Goal: Use online tool/utility: Utilize a website feature to perform a specific function

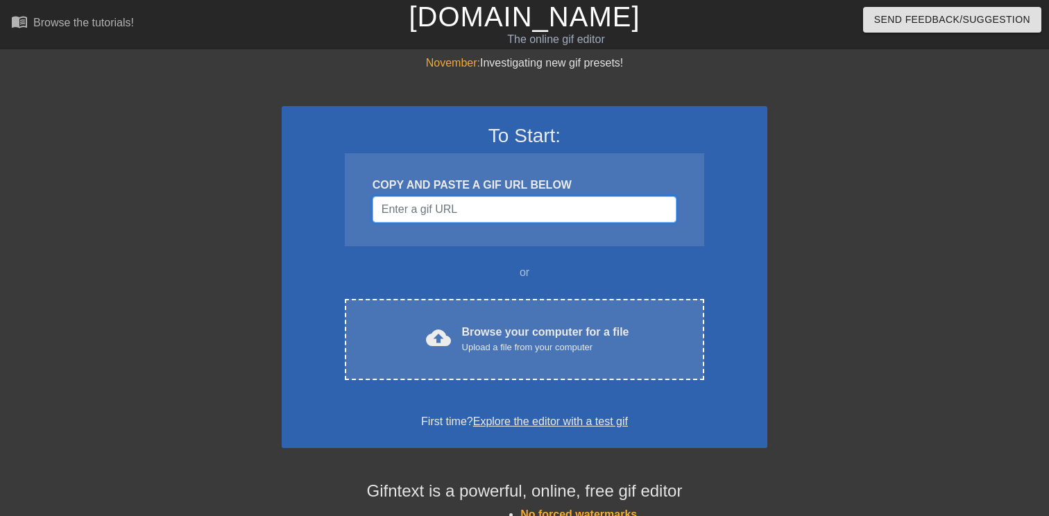
click at [519, 206] on input "Username" at bounding box center [525, 209] width 304 height 26
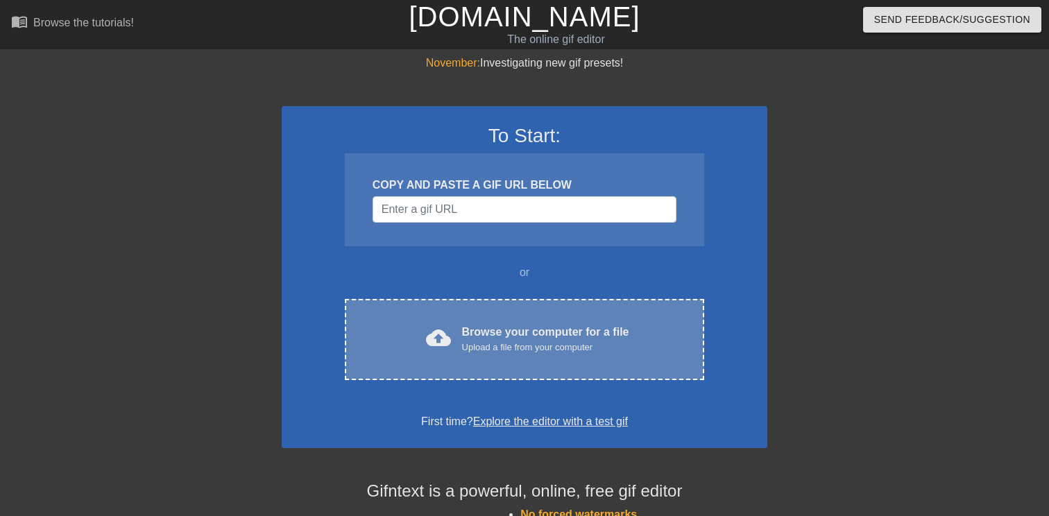
click at [501, 326] on div "Browse your computer for a file Upload a file from your computer" at bounding box center [545, 339] width 167 height 31
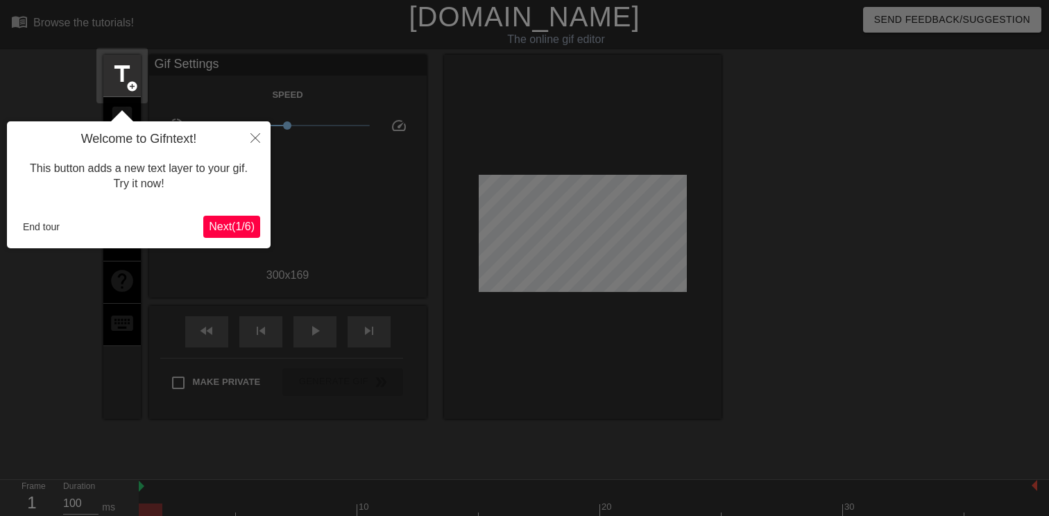
scroll to position [34, 0]
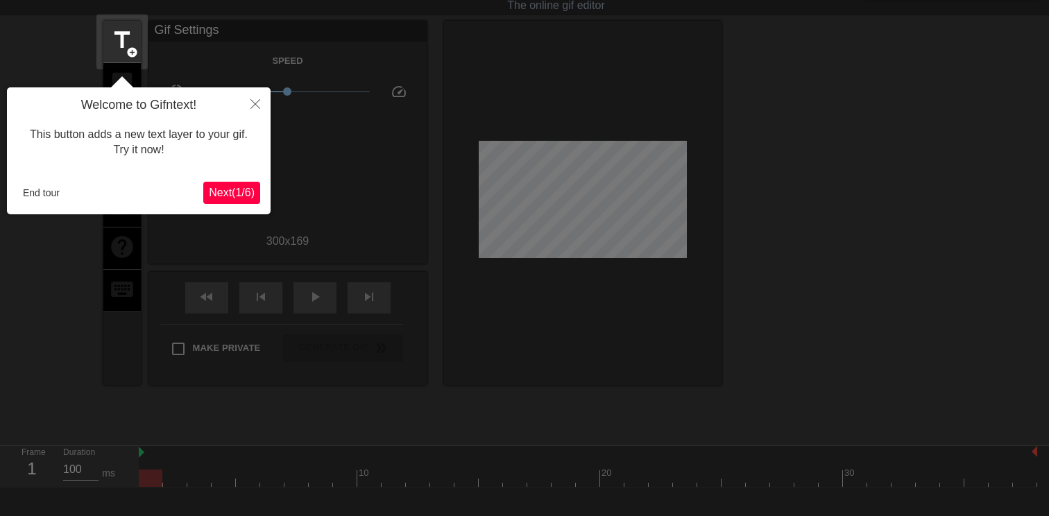
click at [241, 189] on span "Next ( 1 / 6 )" at bounding box center [232, 193] width 46 height 12
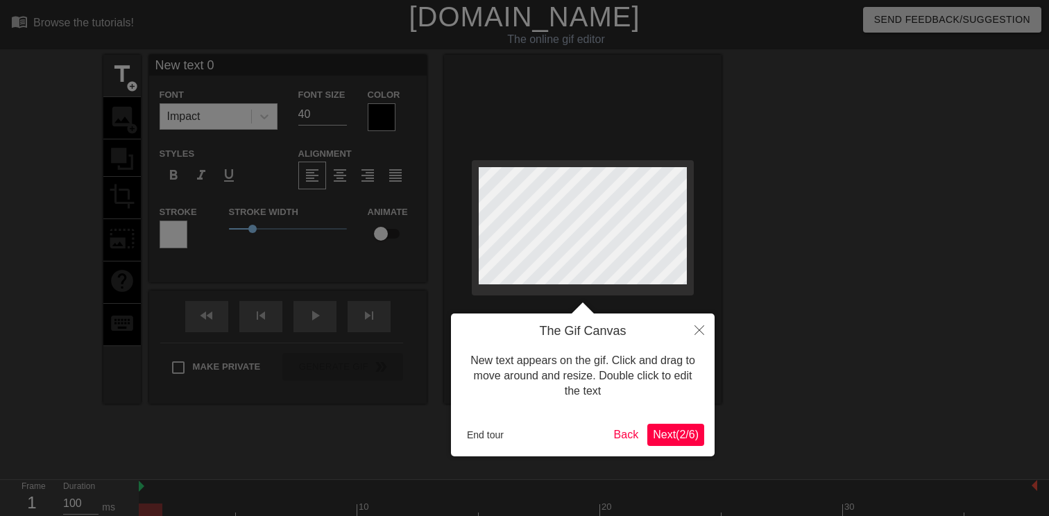
click at [672, 434] on span "Next ( 2 / 6 )" at bounding box center [676, 435] width 46 height 12
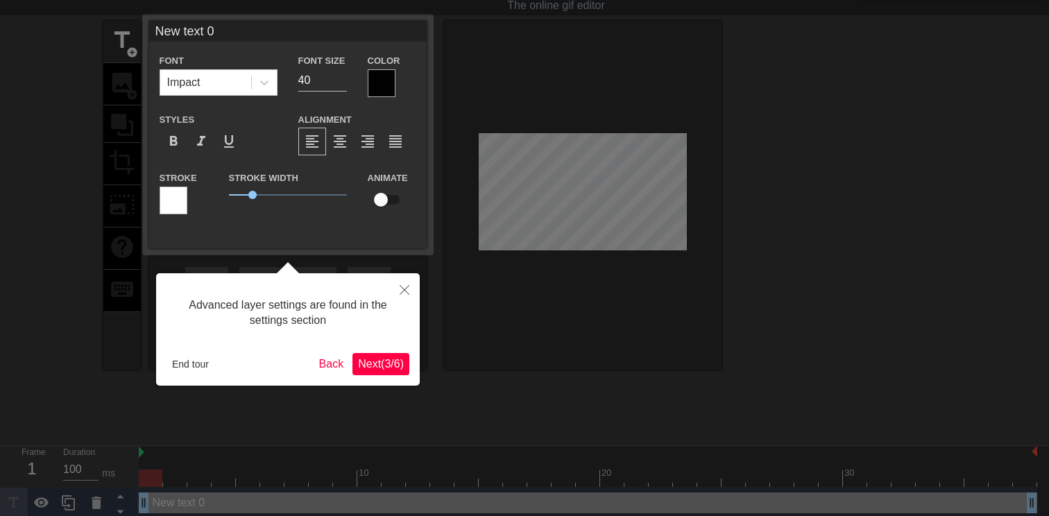
click at [387, 364] on span "Next ( 3 / 6 )" at bounding box center [381, 364] width 46 height 12
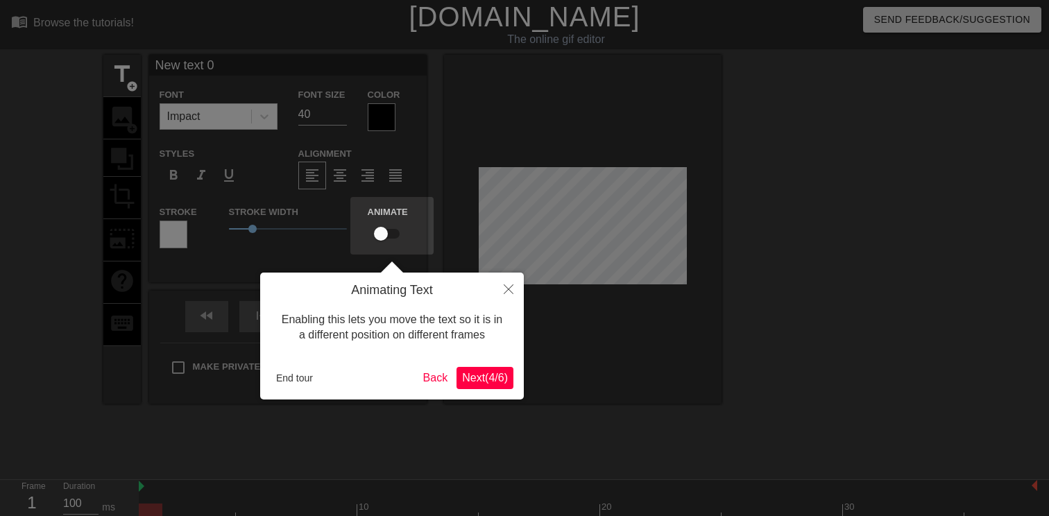
click at [471, 377] on span "Next ( 4 / 6 )" at bounding box center [485, 378] width 46 height 12
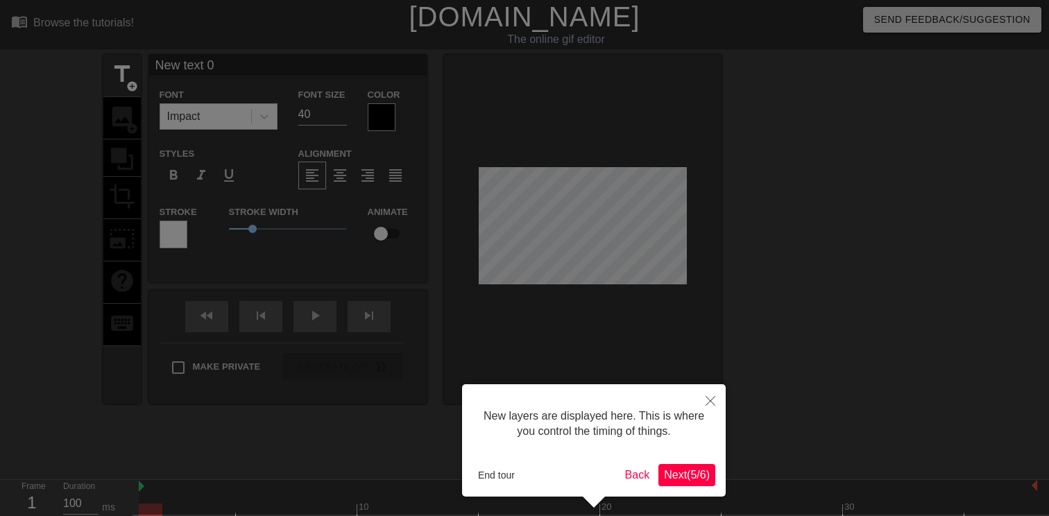
scroll to position [49, 0]
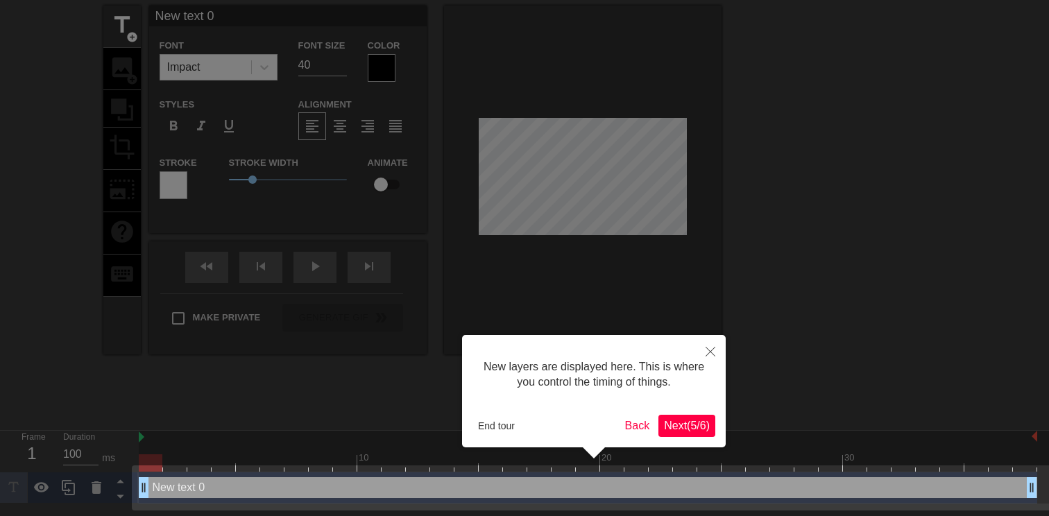
click at [670, 421] on span "Next ( 5 / 6 )" at bounding box center [687, 426] width 46 height 12
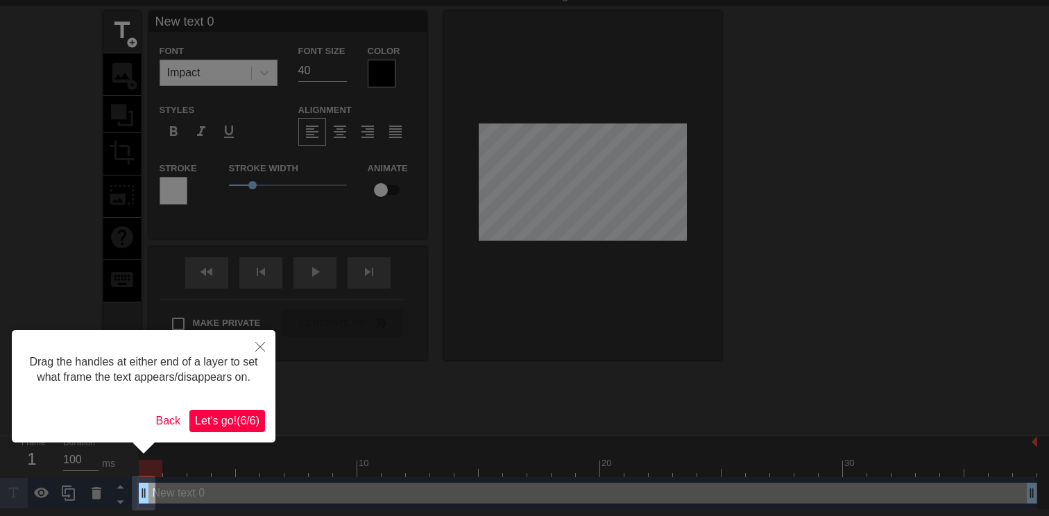
scroll to position [0, 0]
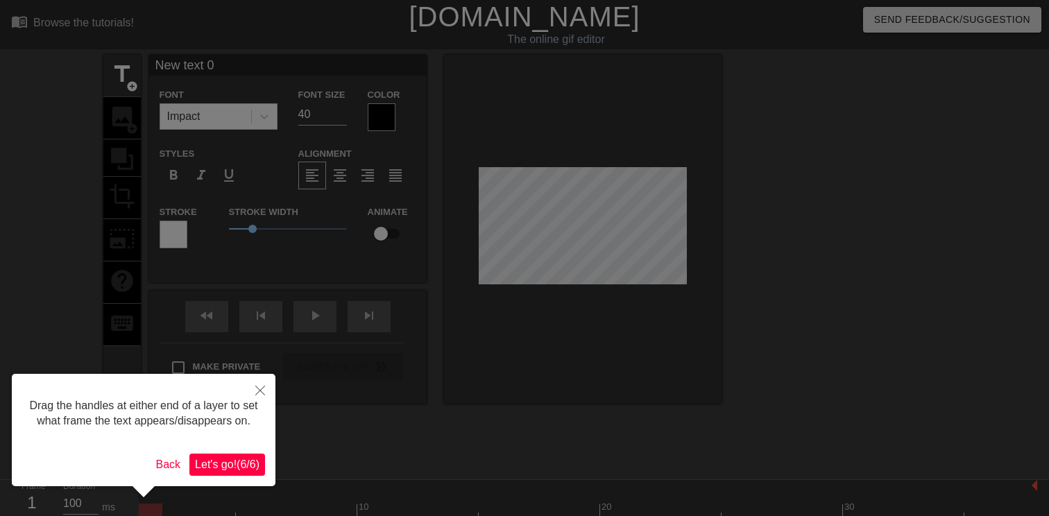
click at [241, 471] on span "Let's go! ( 6 / 6 )" at bounding box center [227, 465] width 65 height 12
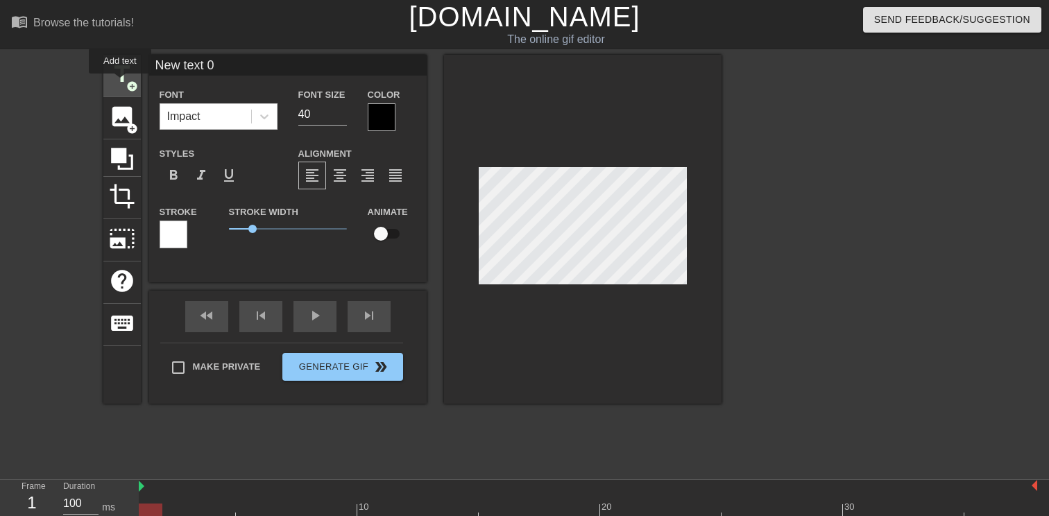
click at [121, 83] on span "title" at bounding box center [122, 74] width 26 height 26
type input "D"
type textarea "D"
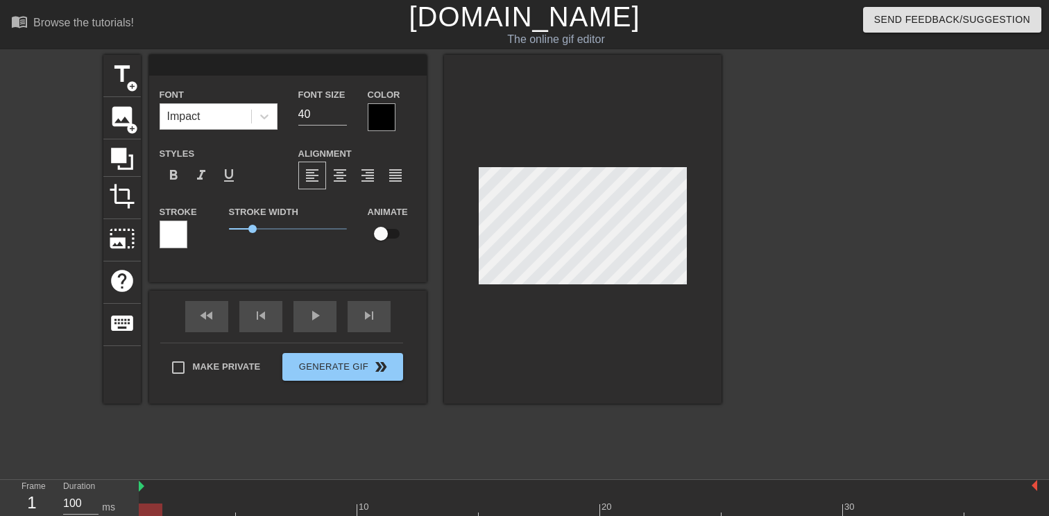
type input "New text 0"
type input "D"
type textarea "D"
type input "S"
type textarea "S"
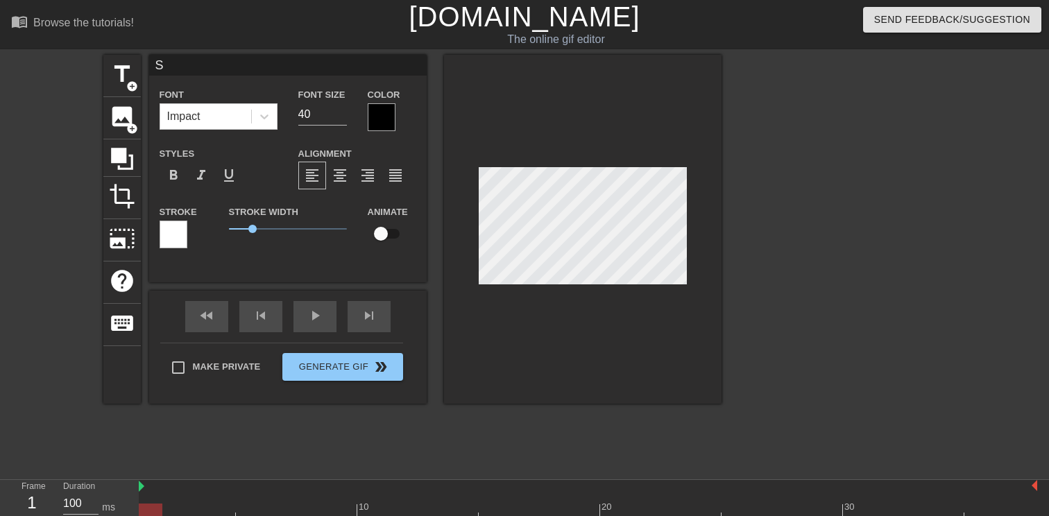
type input "Sc"
type textarea "Sc"
type input "Sco"
type textarea "Sco"
type input "Scou"
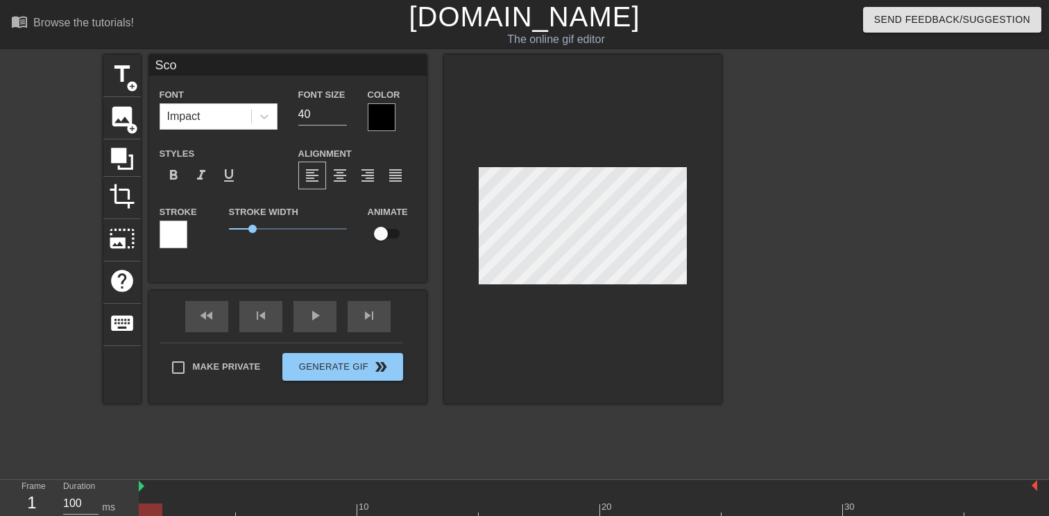
type textarea "Scou"
type input "Scout"
type textarea "Scout"
type input "ScoutX"
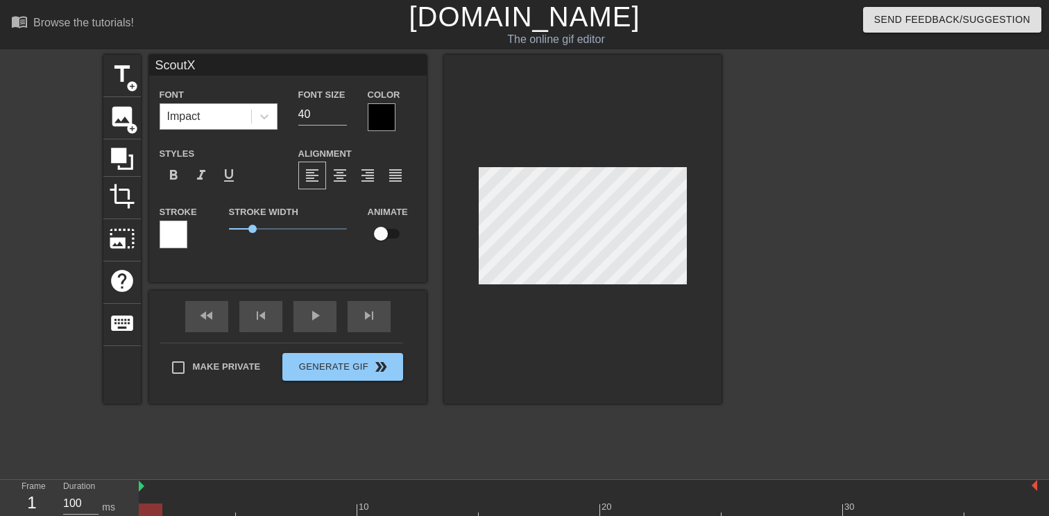
type textarea "ScoutX"
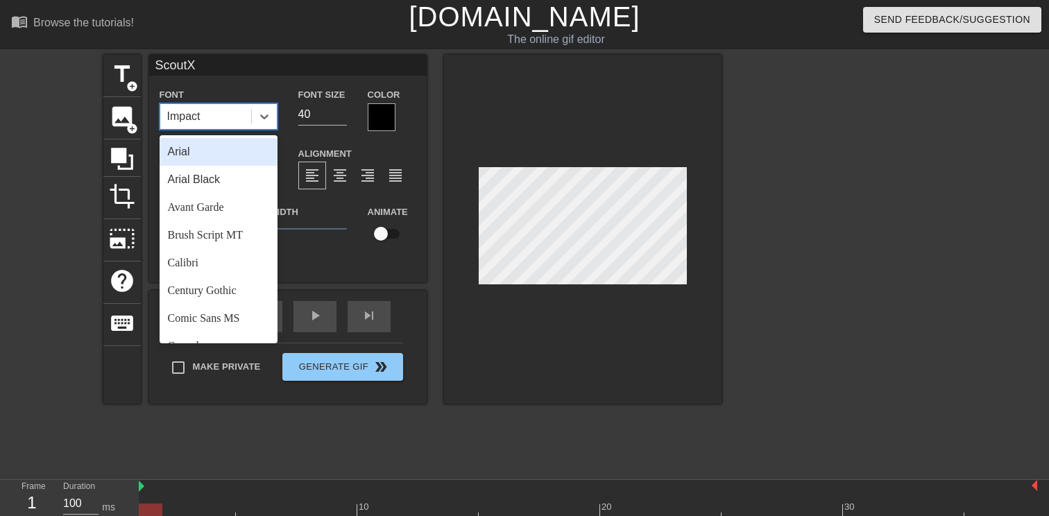
click at [231, 118] on div "Impact" at bounding box center [205, 116] width 91 height 25
click at [234, 189] on div "Arial Black" at bounding box center [219, 180] width 118 height 28
click at [252, 112] on div at bounding box center [264, 116] width 25 height 25
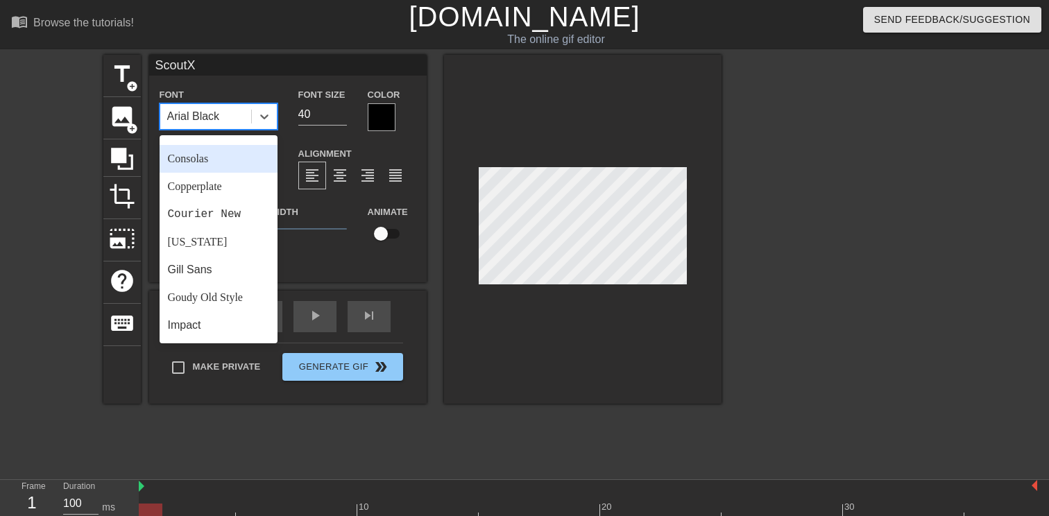
scroll to position [188, 0]
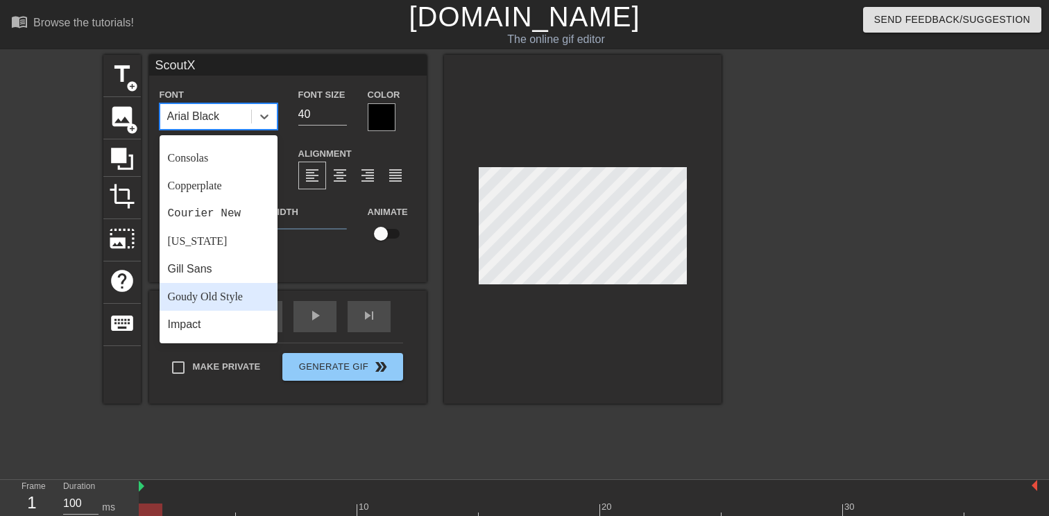
click at [239, 295] on div "Goudy Old Style" at bounding box center [219, 297] width 118 height 28
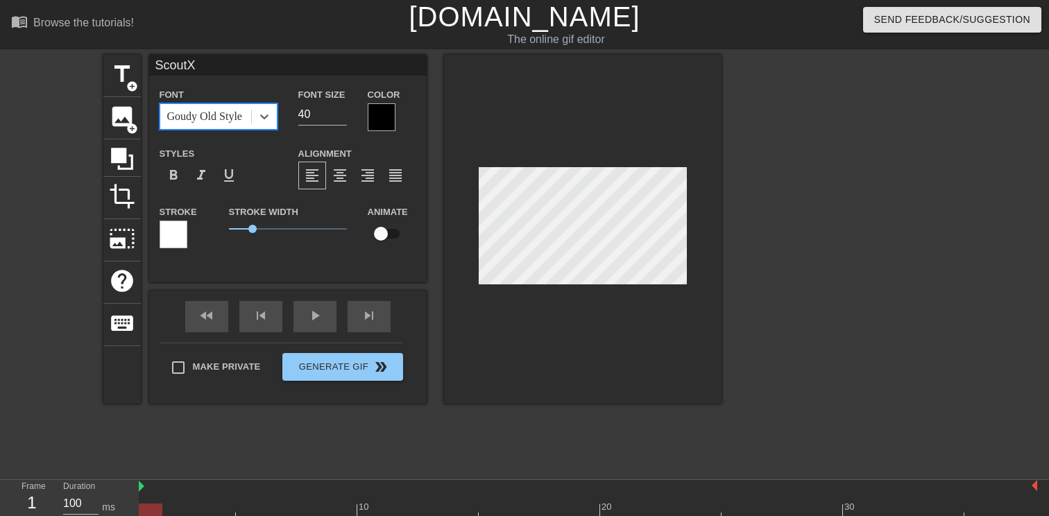
click at [233, 117] on div "Goudy Old Style" at bounding box center [204, 116] width 75 height 17
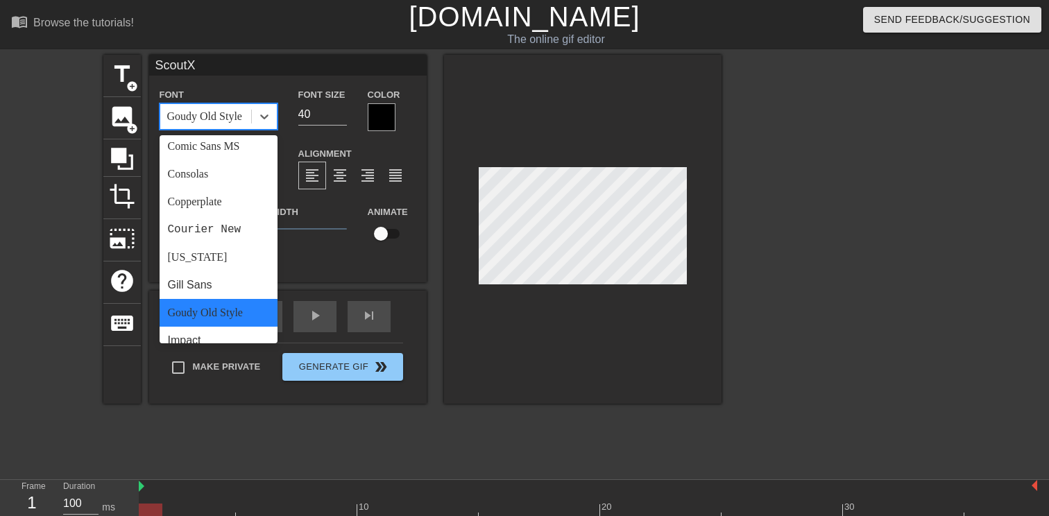
scroll to position [151, 0]
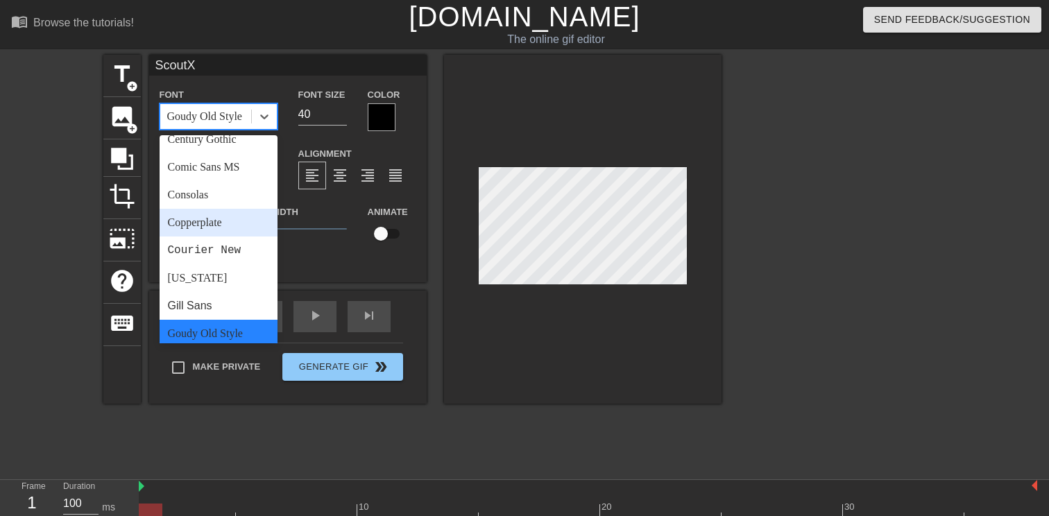
click at [225, 229] on div "Copperplate" at bounding box center [219, 223] width 118 height 28
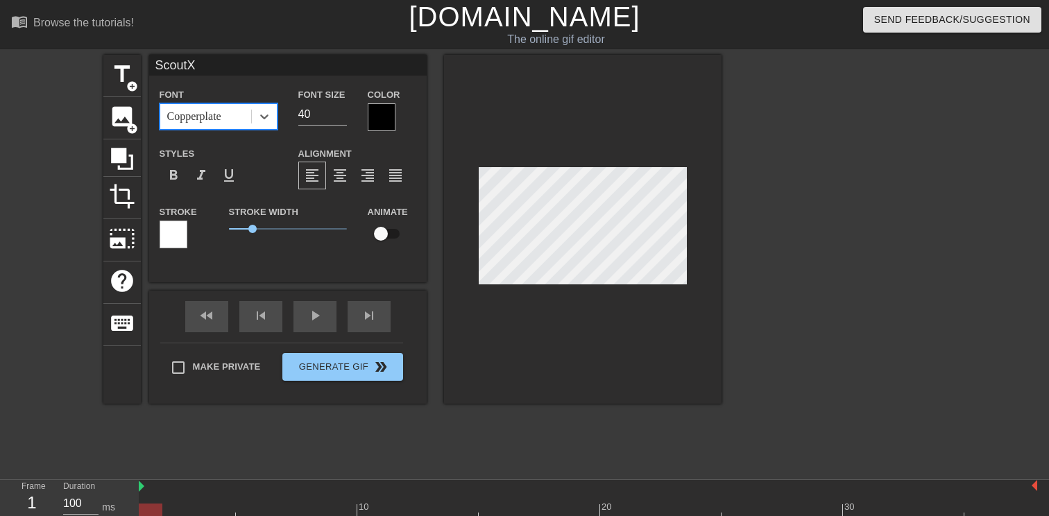
click at [182, 239] on div at bounding box center [174, 235] width 28 height 28
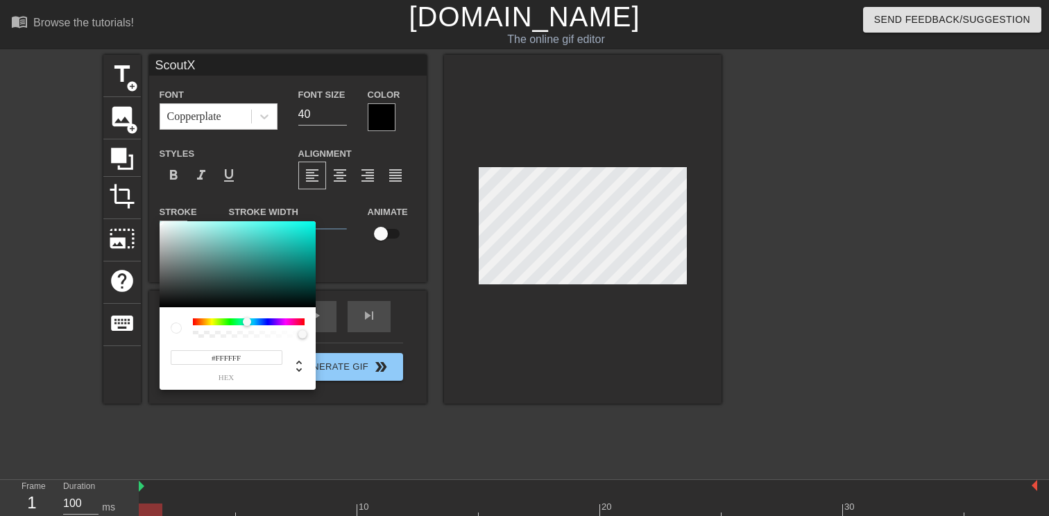
drag, startPoint x: 193, startPoint y: 322, endPoint x: 214, endPoint y: 326, distance: 21.2
click at [247, 326] on div at bounding box center [251, 323] width 8 height 8
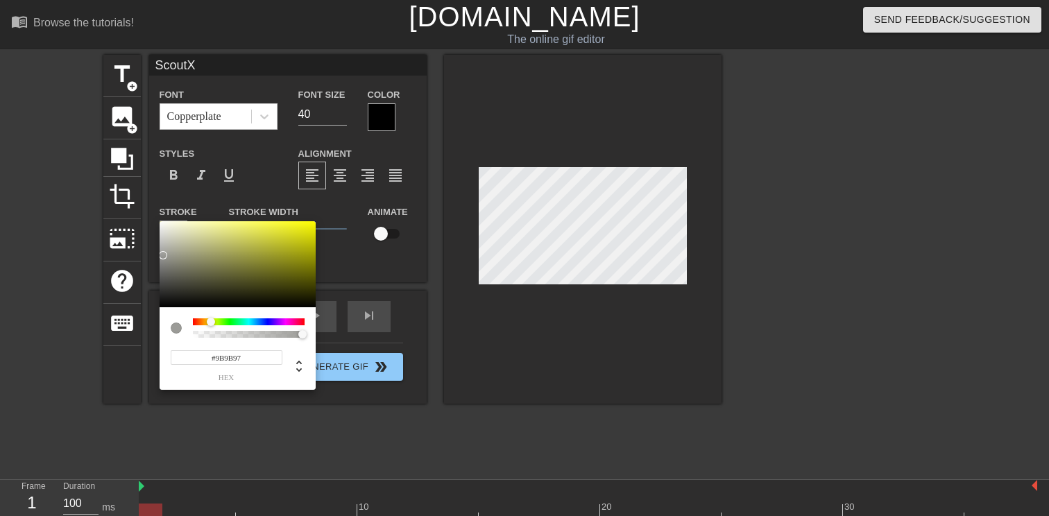
type input "#000000"
drag, startPoint x: 172, startPoint y: 300, endPoint x: 162, endPoint y: 307, distance: 12.5
click at [162, 307] on div "#000000 hex" at bounding box center [238, 305] width 156 height 169
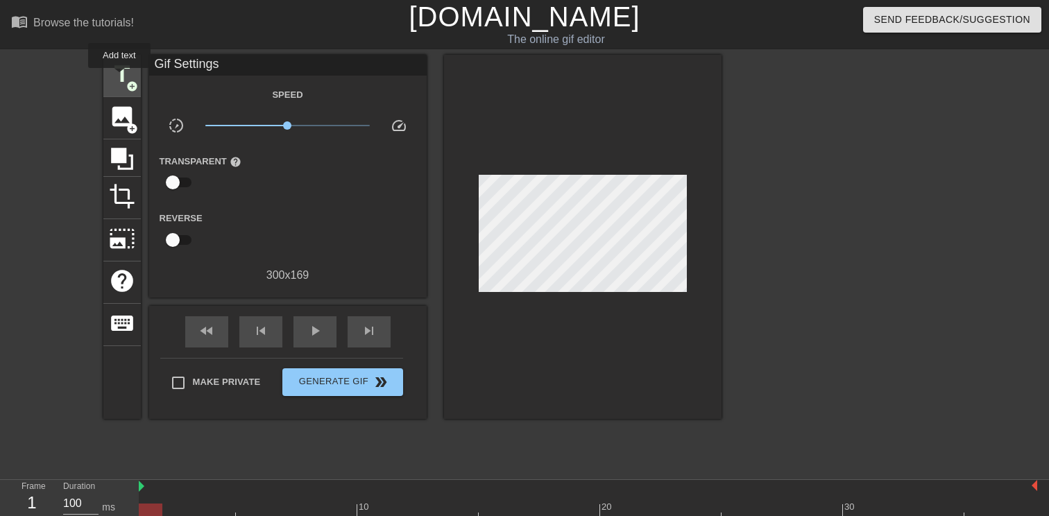
click at [120, 78] on span "title" at bounding box center [122, 74] width 26 height 26
click at [115, 62] on span "title" at bounding box center [122, 74] width 26 height 26
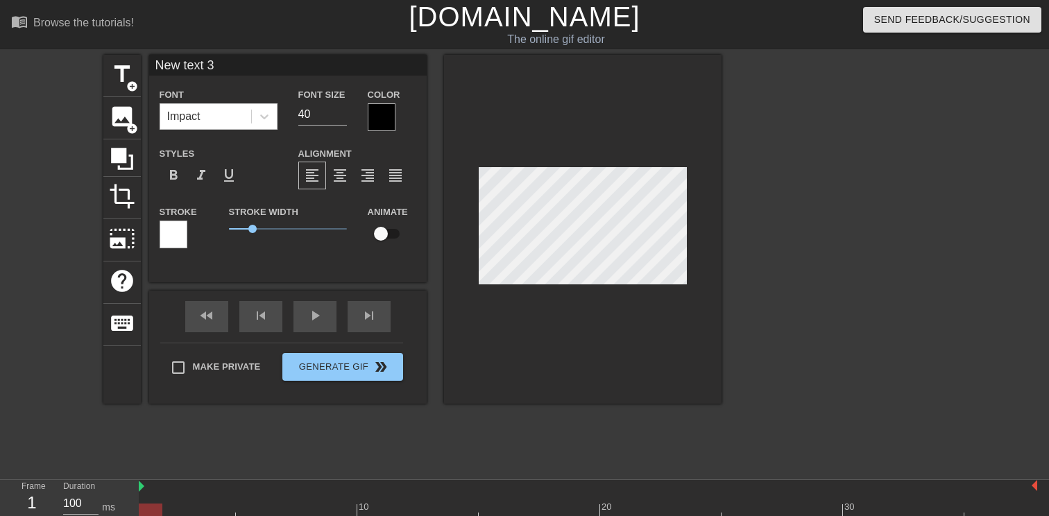
type input "Nw text 3"
type textarea "Nw text 3"
type input "text 3"
type textarea "text 3"
type input "ScoutX"
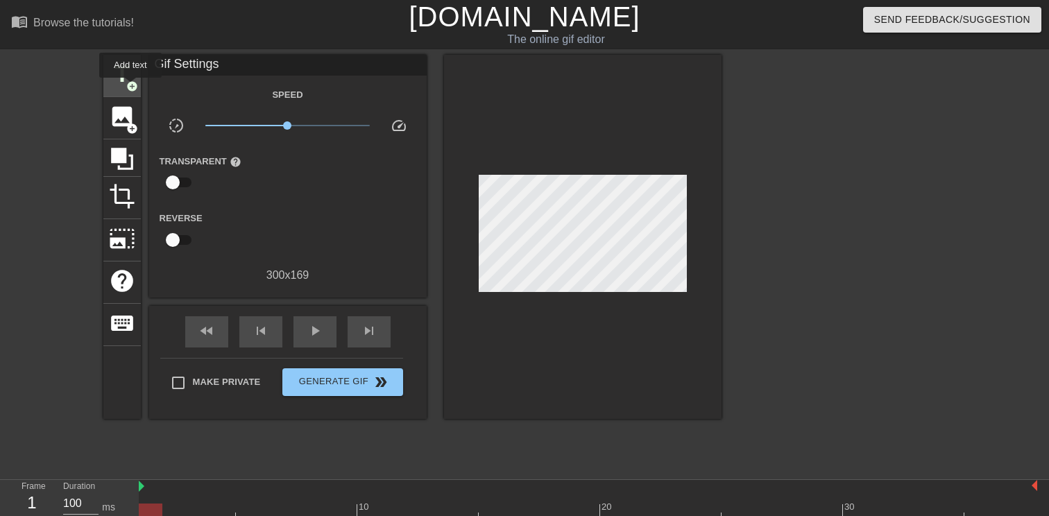
click at [131, 87] on span "add_circle" at bounding box center [132, 86] width 12 height 12
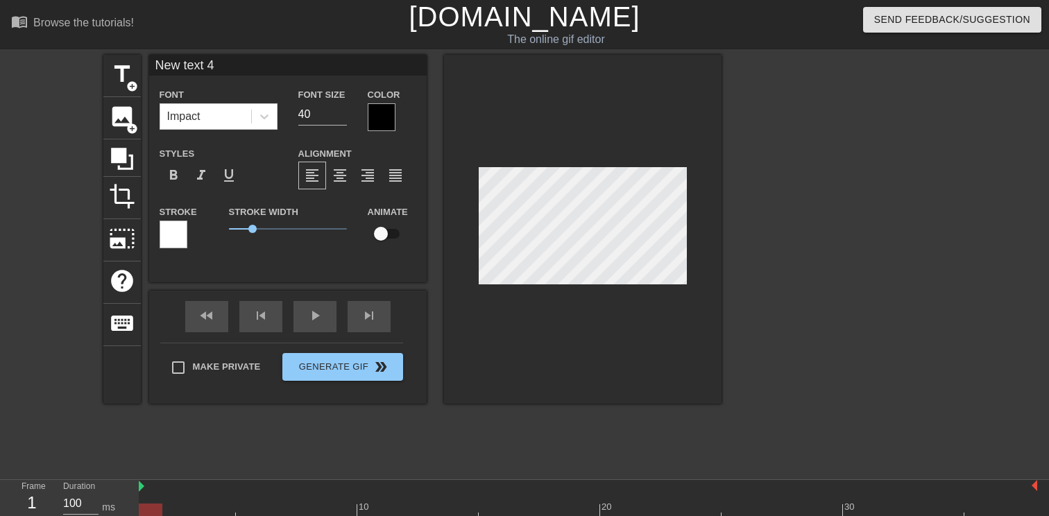
type input "S"
type textarea "S"
type input "Sc"
type textarea "Sc"
type input "Sco"
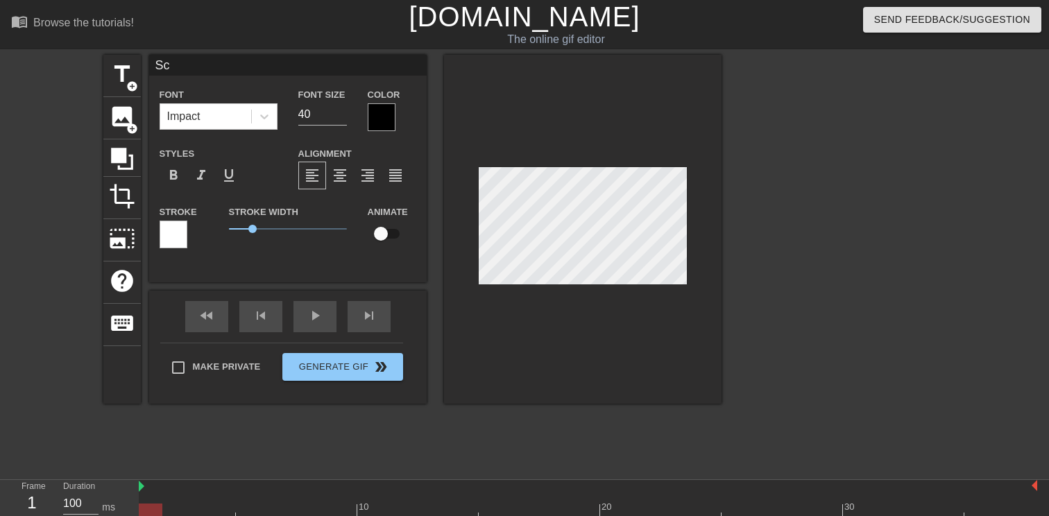
type textarea "Sco"
type input "Scou"
type textarea "Scou"
type input "Scout"
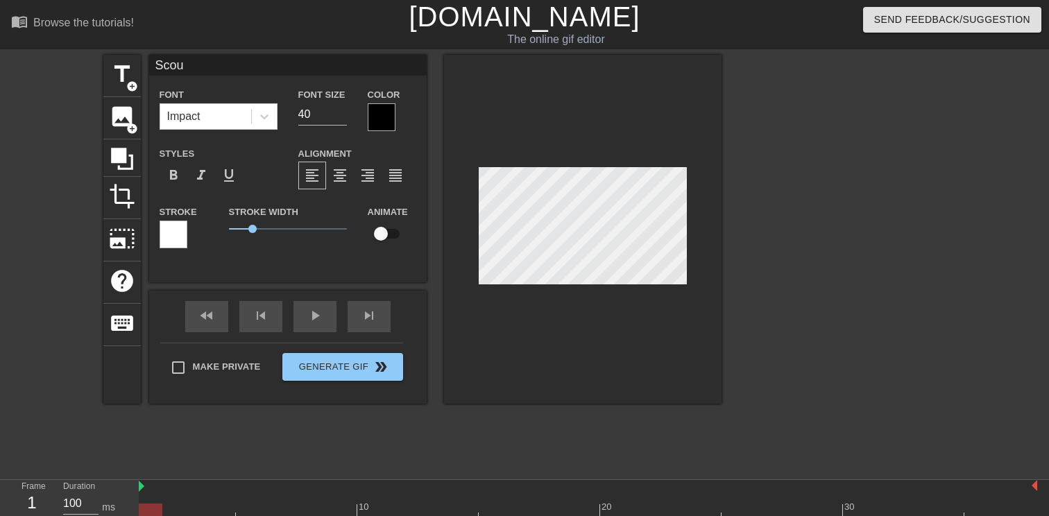
type textarea "Scout"
type input "ScoutX"
type textarea "ScoutX"
click at [252, 118] on div at bounding box center [264, 116] width 25 height 25
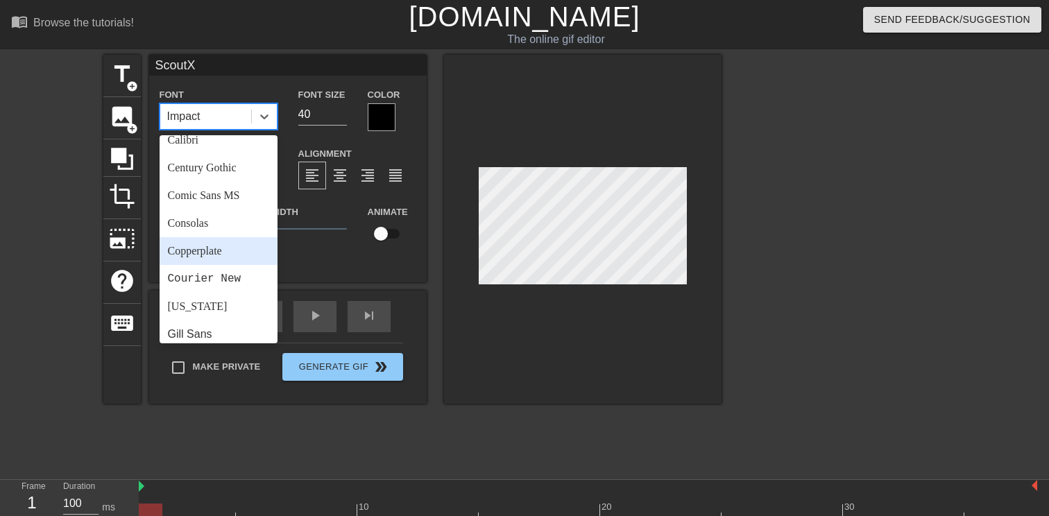
scroll to position [128, 0]
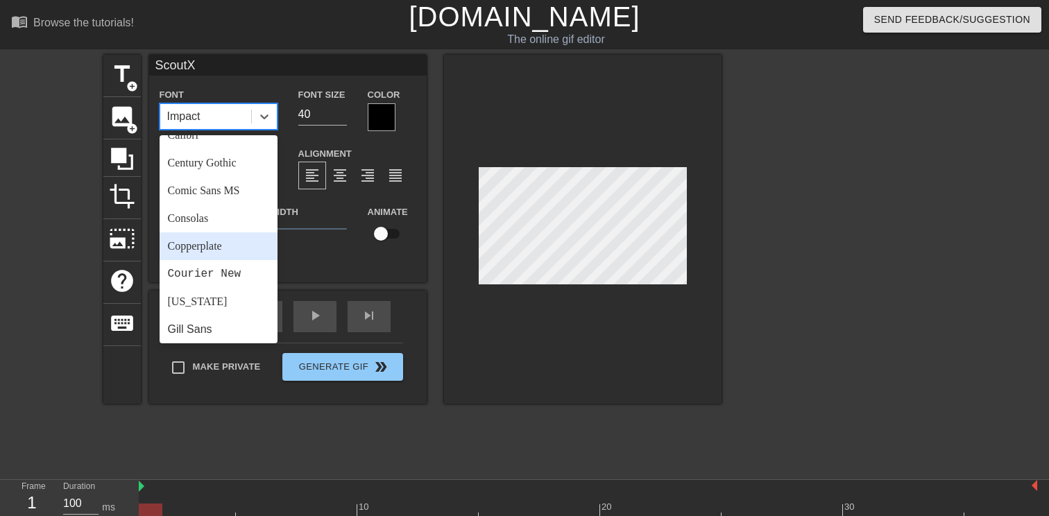
click at [235, 244] on div "Copperplate" at bounding box center [219, 246] width 118 height 28
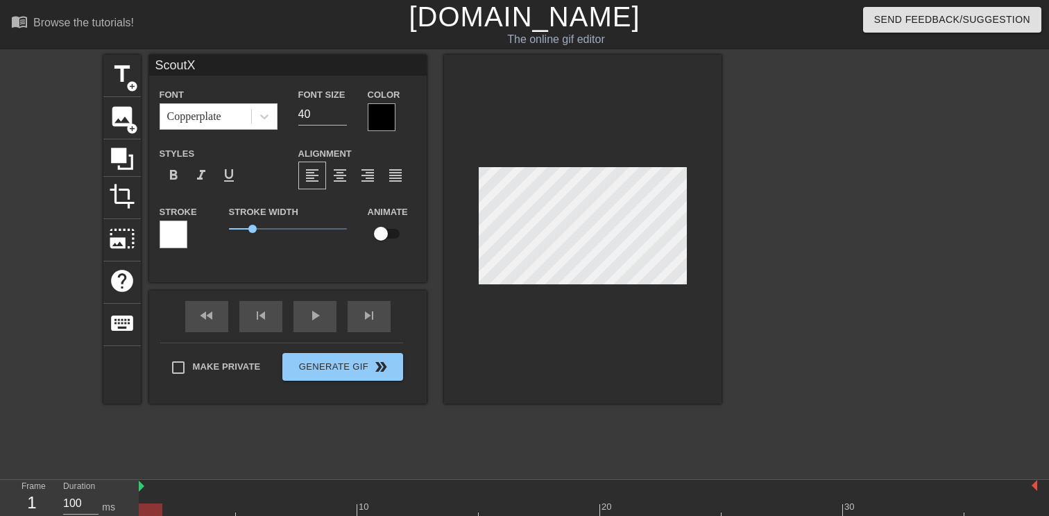
click at [369, 126] on div at bounding box center [382, 117] width 28 height 28
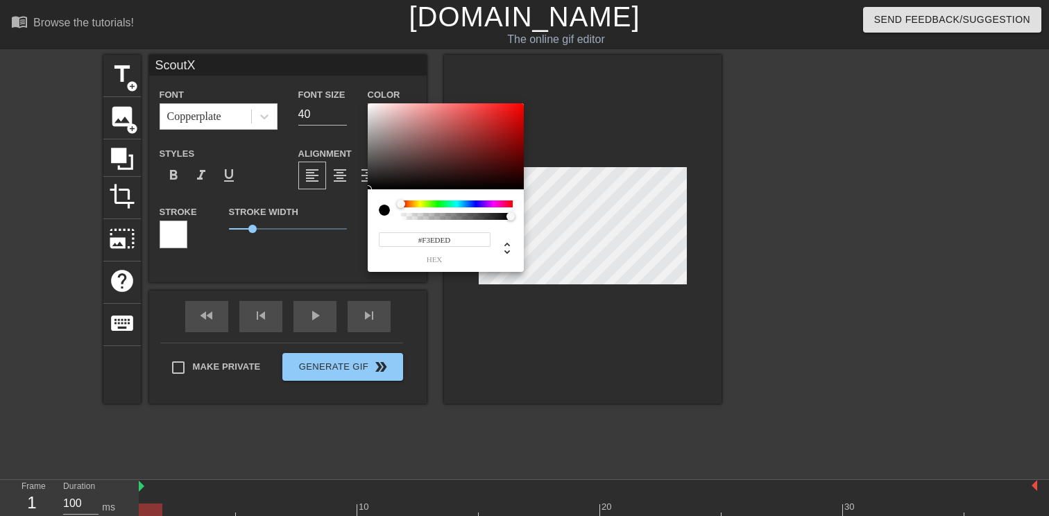
type input "#FBF6F6"
click at [371, 105] on div at bounding box center [446, 146] width 156 height 86
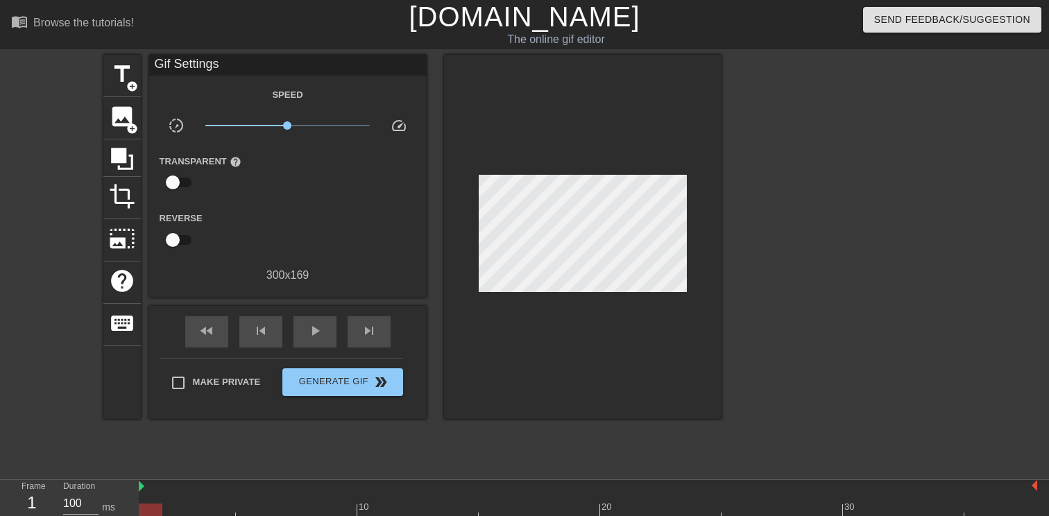
click at [178, 187] on input "checkbox" at bounding box center [172, 182] width 79 height 26
checkbox input "true"
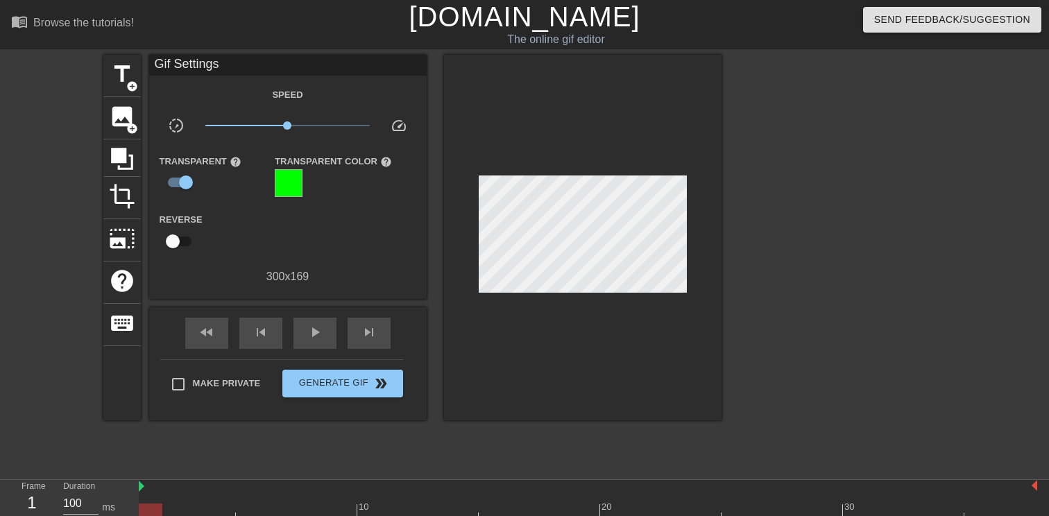
click at [182, 244] on input "checkbox" at bounding box center [172, 241] width 79 height 26
click at [182, 244] on input "checkbox" at bounding box center [185, 241] width 79 height 26
click at [182, 244] on input "checkbox" at bounding box center [172, 241] width 79 height 26
checkbox input "true"
click at [314, 391] on span "Generate Gif double_arrow" at bounding box center [342, 383] width 109 height 17
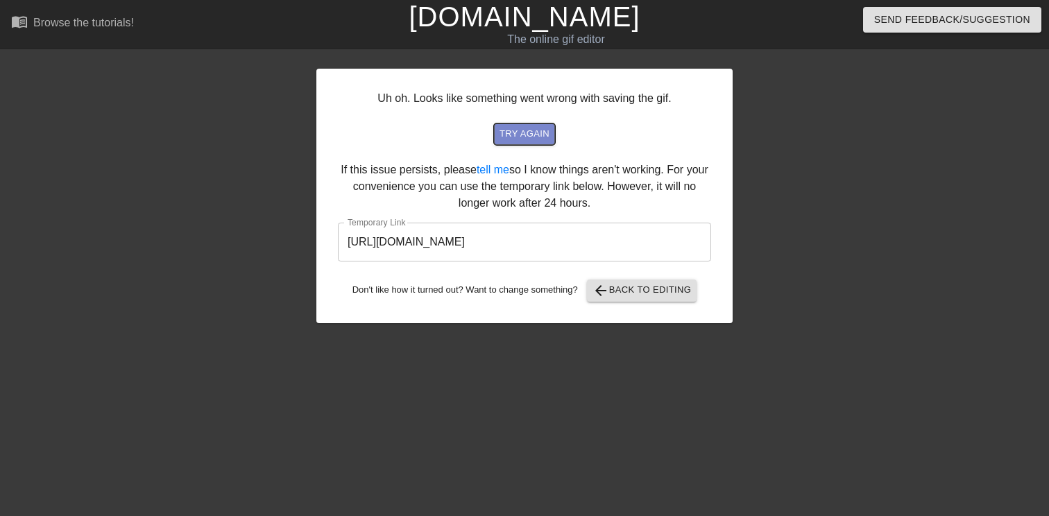
click at [520, 142] on button "try again" at bounding box center [524, 135] width 61 height 22
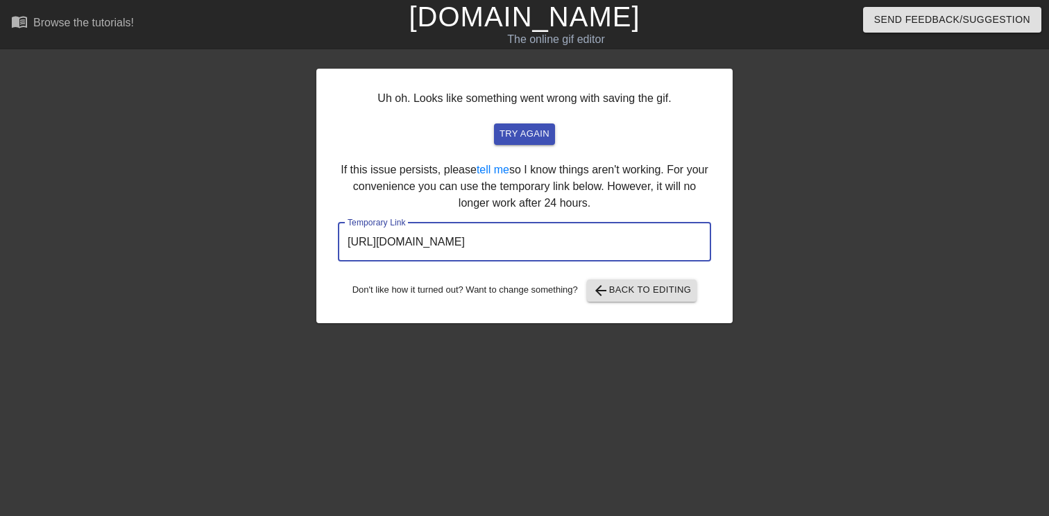
click at [637, 239] on input "[URL][DOMAIN_NAME]" at bounding box center [524, 242] width 373 height 39
click at [627, 293] on span "arrow_back Back to Editing" at bounding box center [642, 290] width 99 height 17
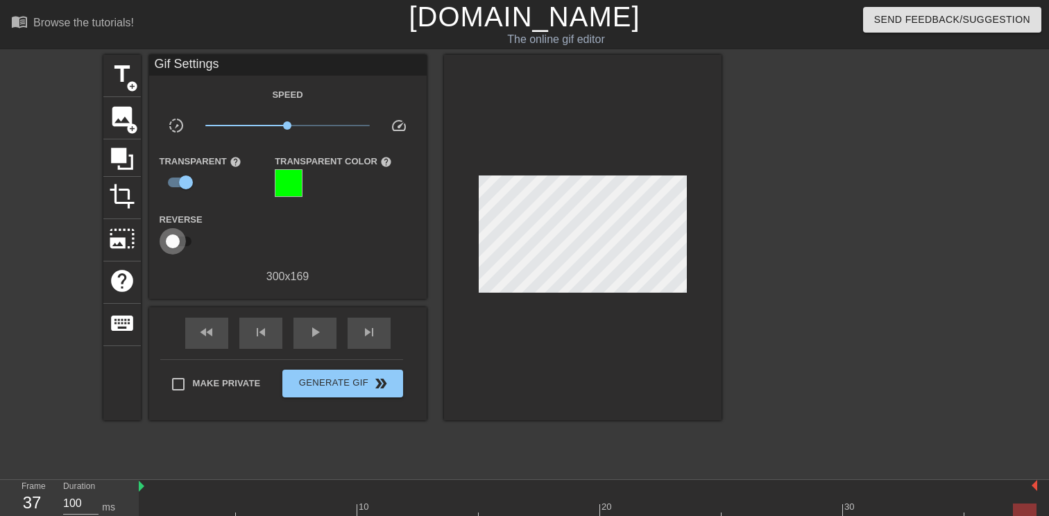
click at [173, 239] on input "checkbox" at bounding box center [172, 241] width 79 height 26
checkbox input "true"
click at [340, 384] on span "Generate Gif double_arrow" at bounding box center [342, 383] width 109 height 17
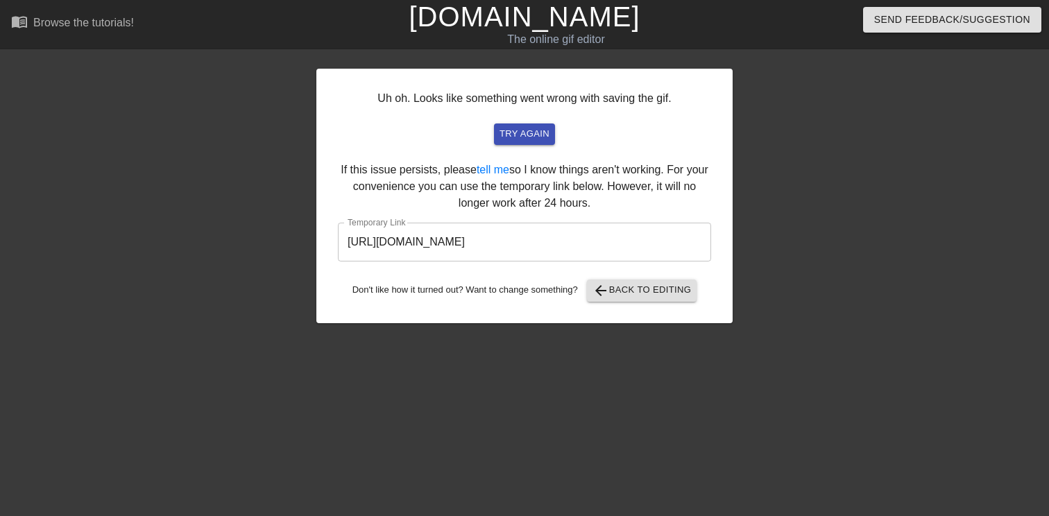
click at [464, 245] on input "[URL][DOMAIN_NAME]" at bounding box center [524, 242] width 373 height 39
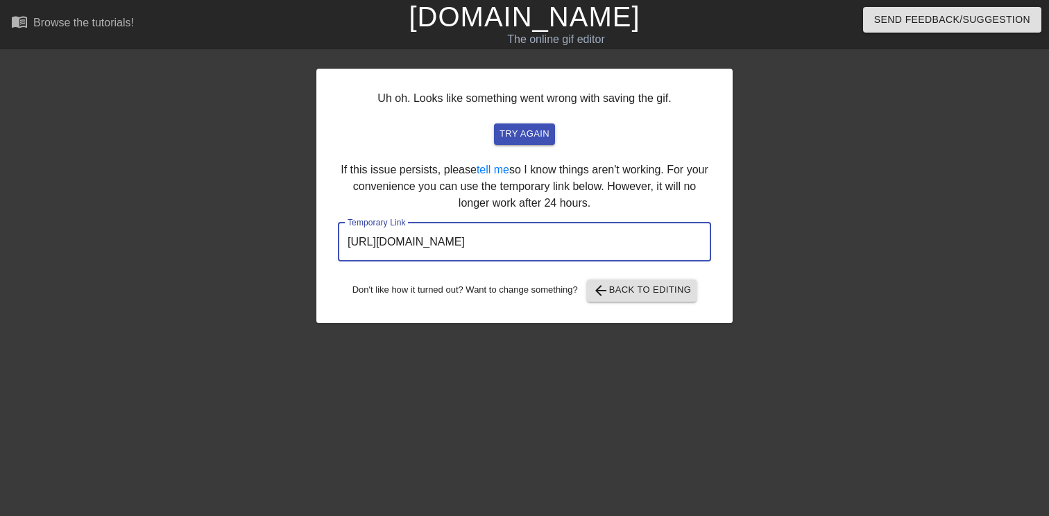
click at [464, 245] on input "[URL][DOMAIN_NAME]" at bounding box center [524, 242] width 373 height 39
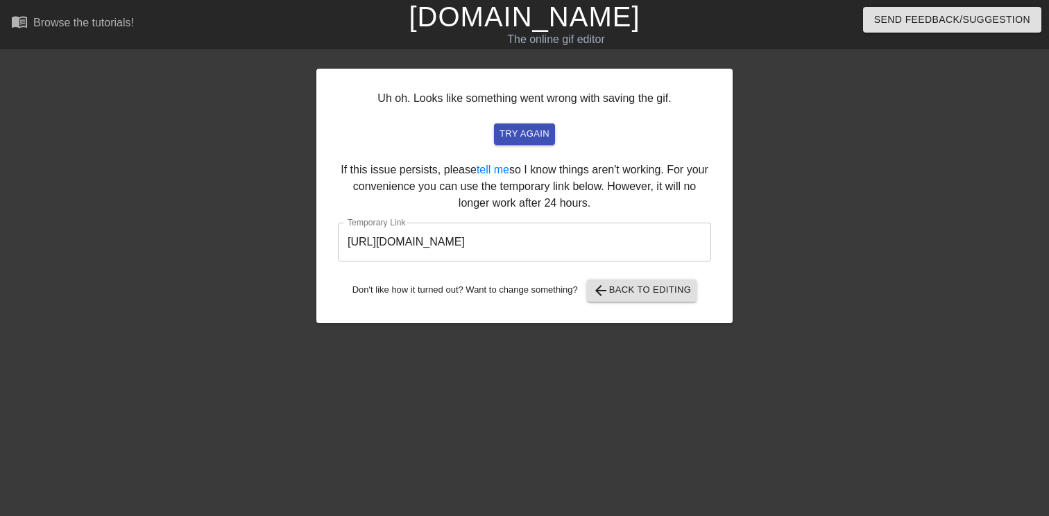
click at [844, 193] on div at bounding box center [853, 263] width 208 height 416
click at [690, 291] on span "arrow_back Back to Editing" at bounding box center [642, 290] width 99 height 17
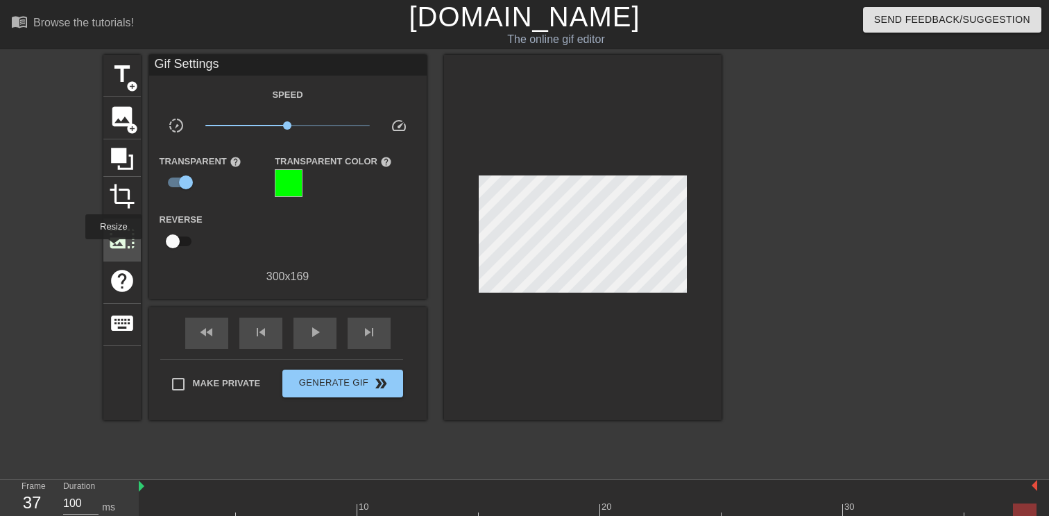
click at [114, 249] on span "photo_size_select_large" at bounding box center [122, 239] width 26 height 26
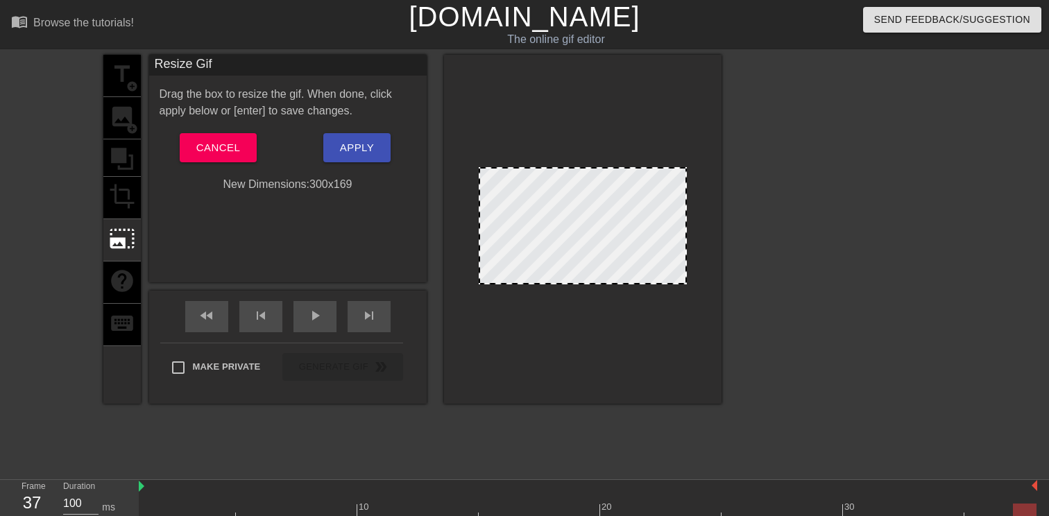
click at [124, 192] on div "title add_circle image add_circle crop photo_size_select_large help keyboard" at bounding box center [121, 229] width 37 height 349
click at [199, 145] on span "Cancel" at bounding box center [218, 148] width 44 height 18
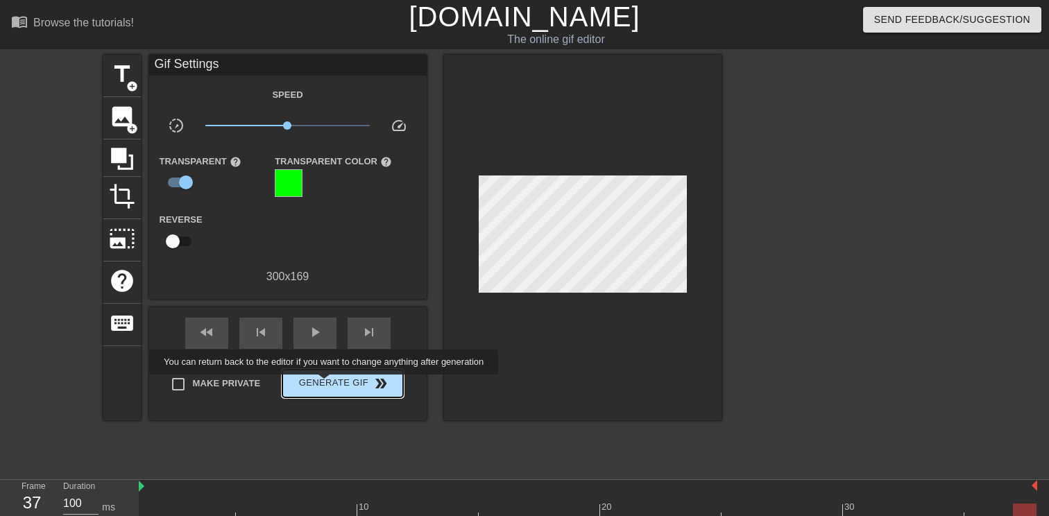
click at [333, 384] on span "Generate Gif double_arrow" at bounding box center [342, 383] width 109 height 17
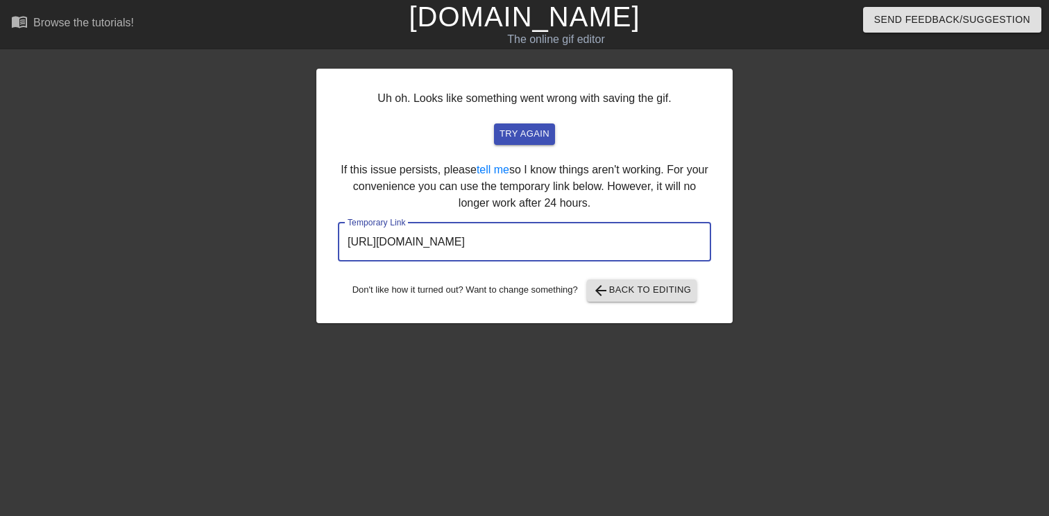
click at [510, 253] on input "[URL][DOMAIN_NAME]" at bounding box center [524, 242] width 373 height 39
click at [680, 290] on span "arrow_back Back to Editing" at bounding box center [642, 290] width 99 height 17
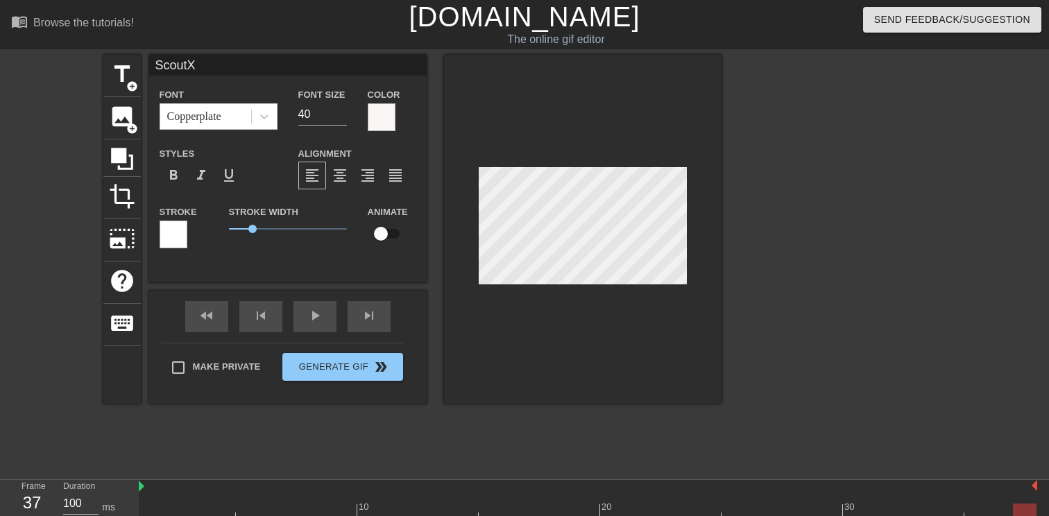
click at [769, 198] on div at bounding box center [842, 263] width 208 height 416
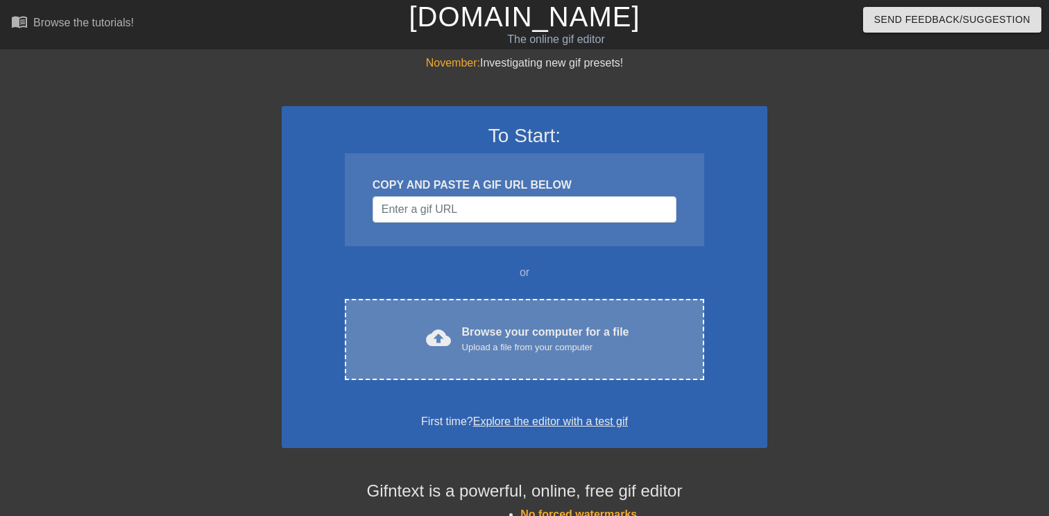
click at [509, 339] on div "Browse your computer for a file Upload a file from your computer" at bounding box center [545, 339] width 167 height 31
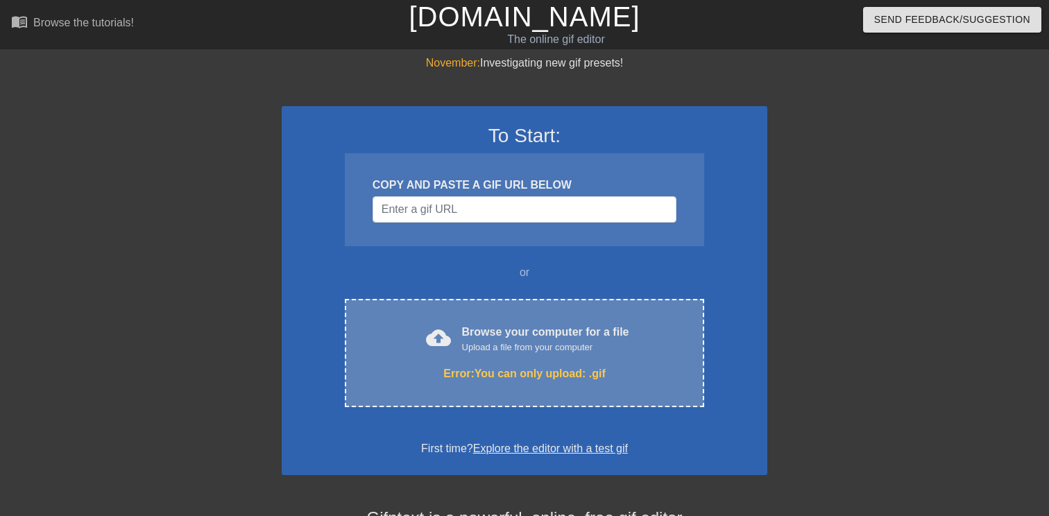
click at [653, 344] on div "cloud_upload Browse your computer for a file Upload a file from your computer" at bounding box center [524, 339] width 301 height 31
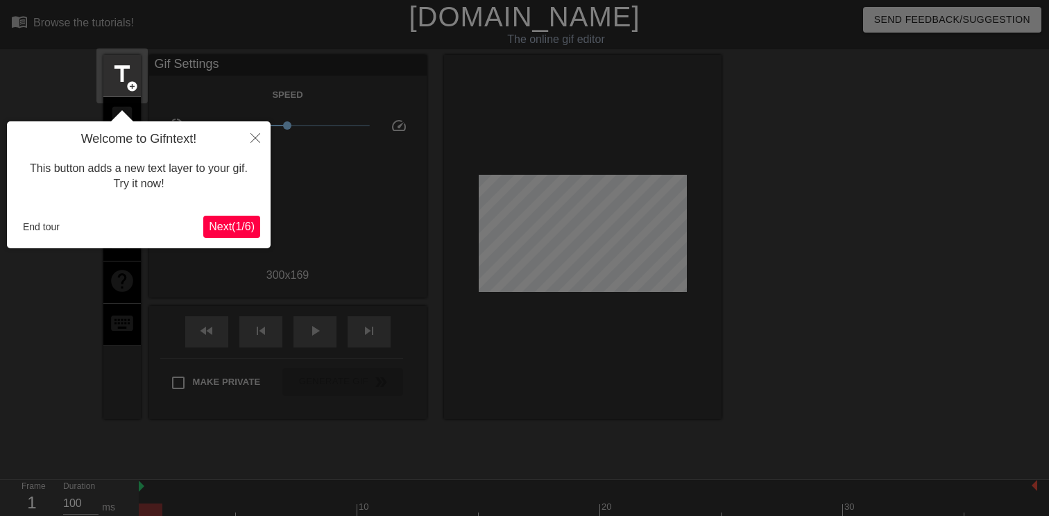
scroll to position [34, 0]
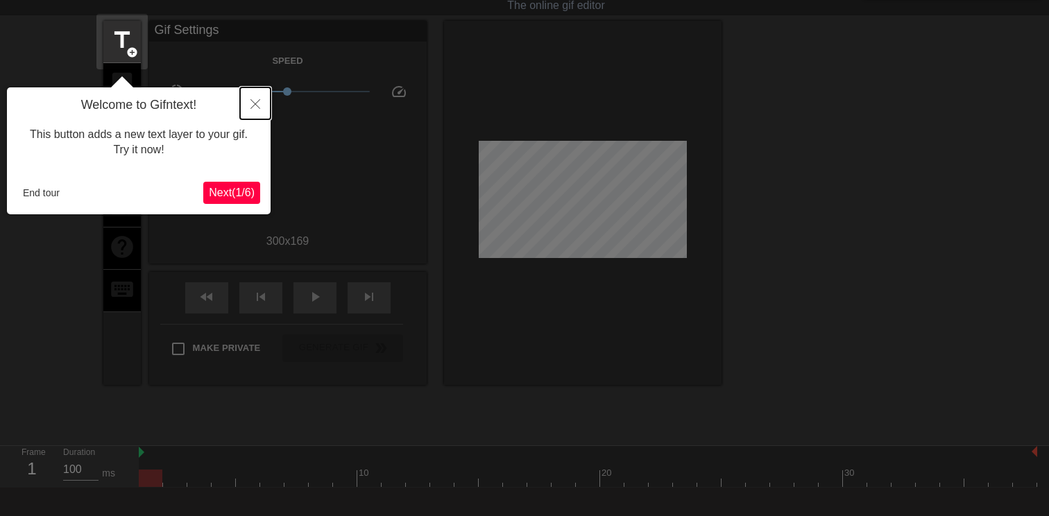
click at [258, 106] on icon "Close" at bounding box center [256, 104] width 10 height 10
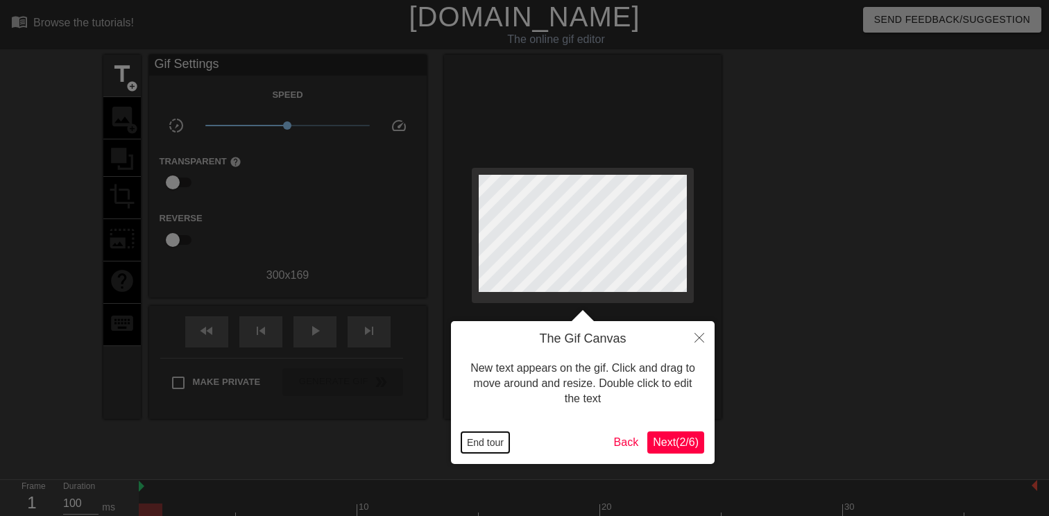
click at [484, 436] on button "End tour" at bounding box center [485, 442] width 48 height 21
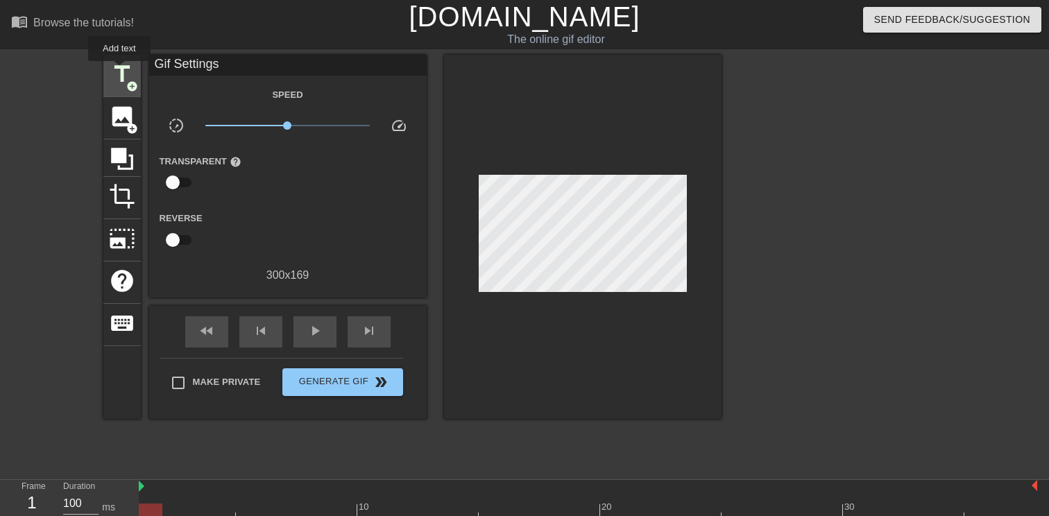
click at [119, 69] on span "title" at bounding box center [122, 74] width 26 height 26
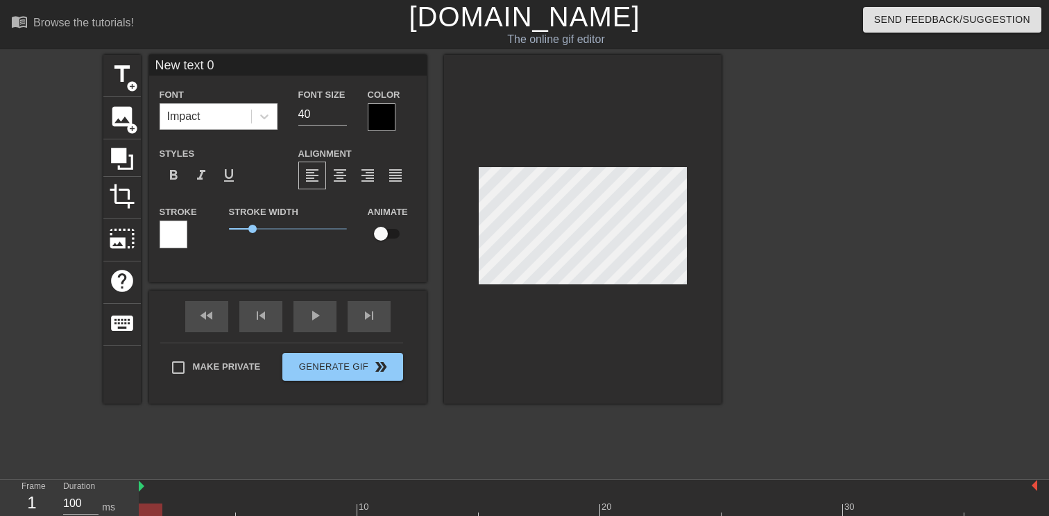
scroll to position [0, 1]
type input "s"
type textarea "s"
type input "sO"
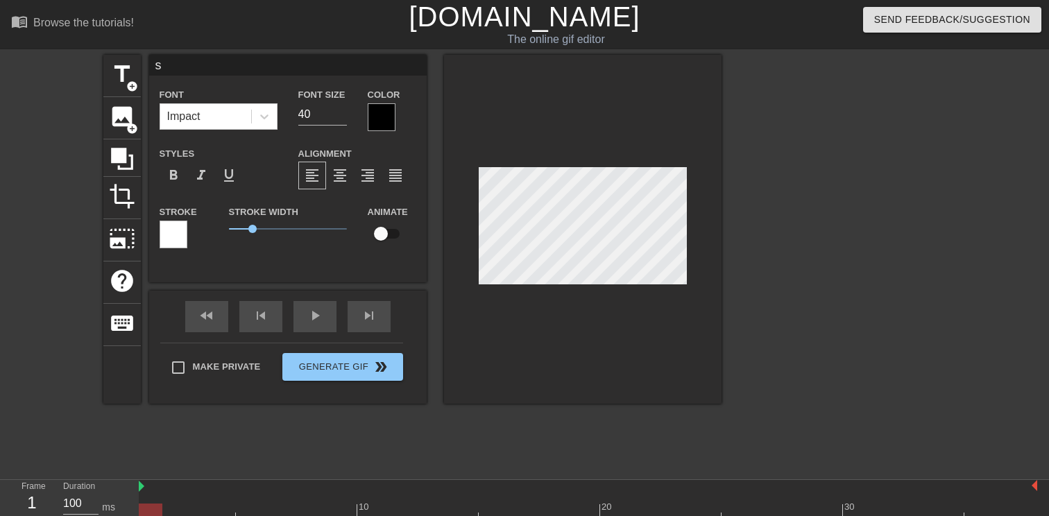
type textarea "sO"
type input "s"
type textarea "s"
type input "S"
type textarea "S"
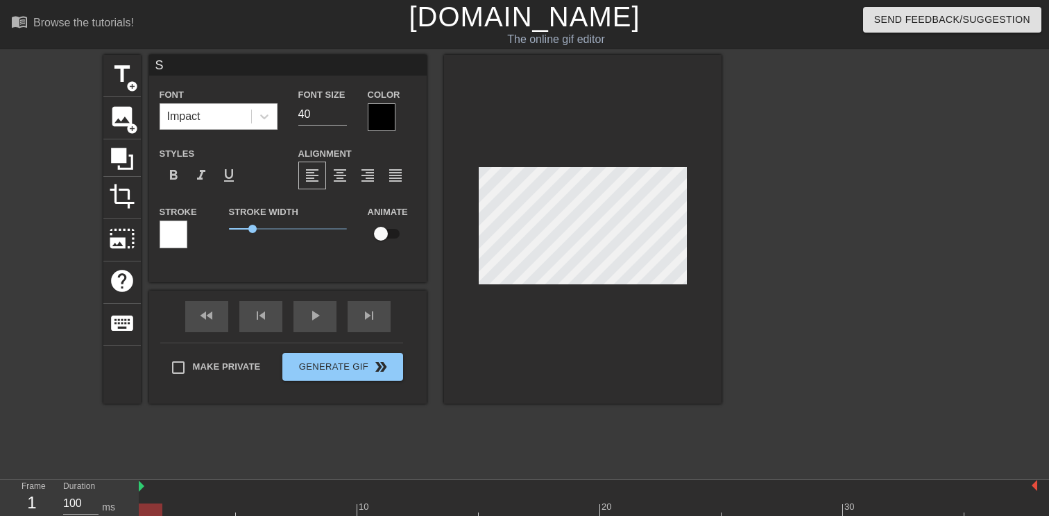
type input "Sc"
type textarea "Sc"
type input "Sco"
type textarea "Sco"
type input "Scou"
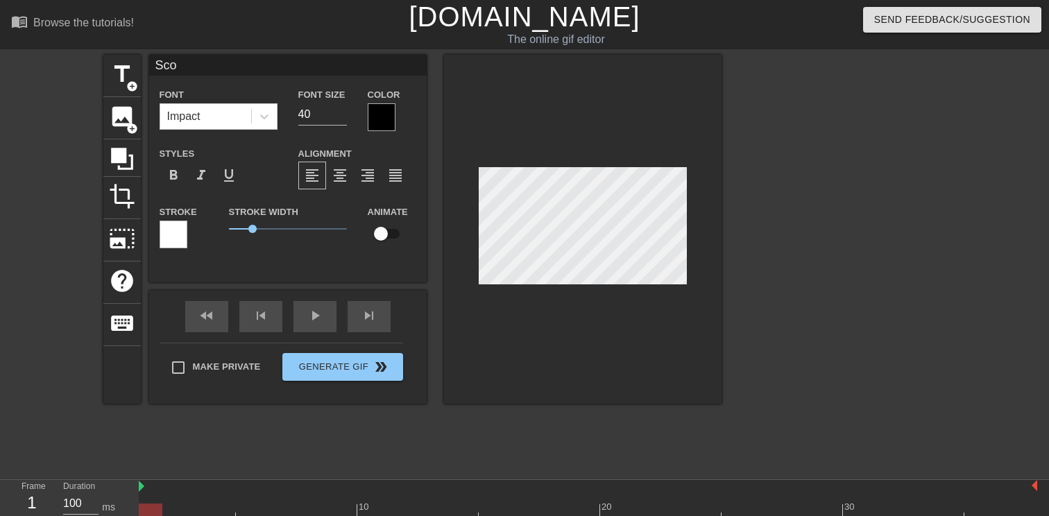
type textarea "Scou"
type input "Scout"
type textarea "Scout"
type input "Scoutx"
type textarea "Scoutx"
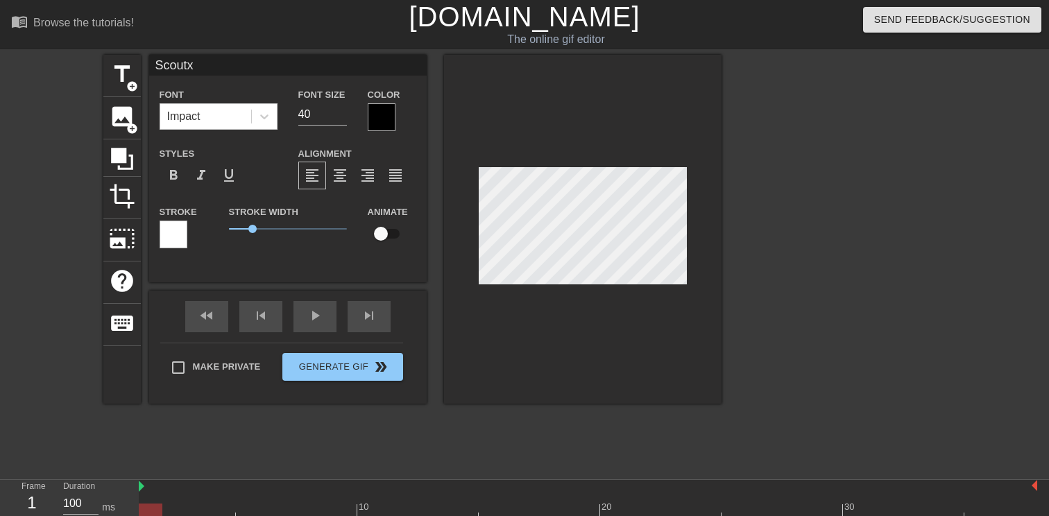
scroll to position [0, 1]
type input "Scout"
type textarea "Scout"
type input "ScoutX"
type textarea "ScoutX"
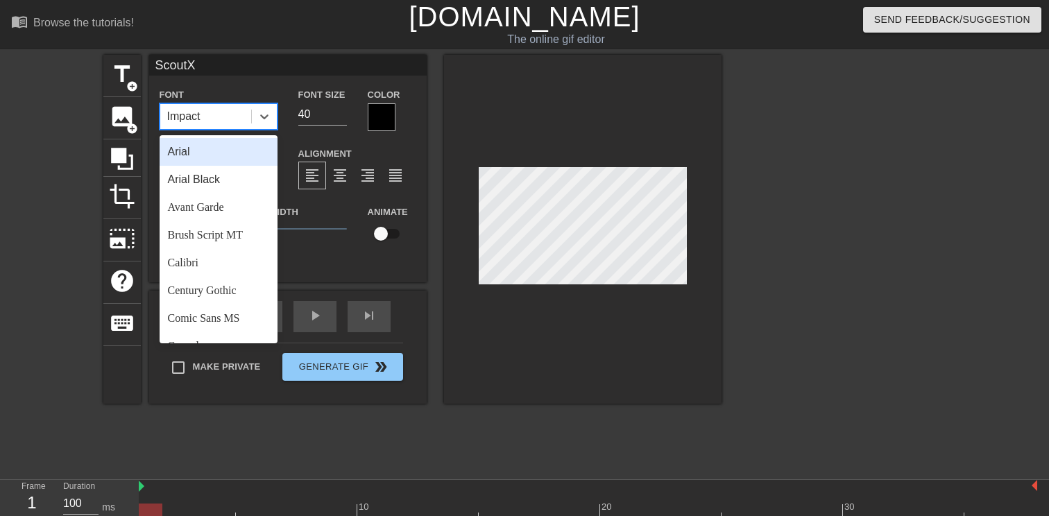
click at [223, 120] on div "Impact" at bounding box center [205, 116] width 91 height 25
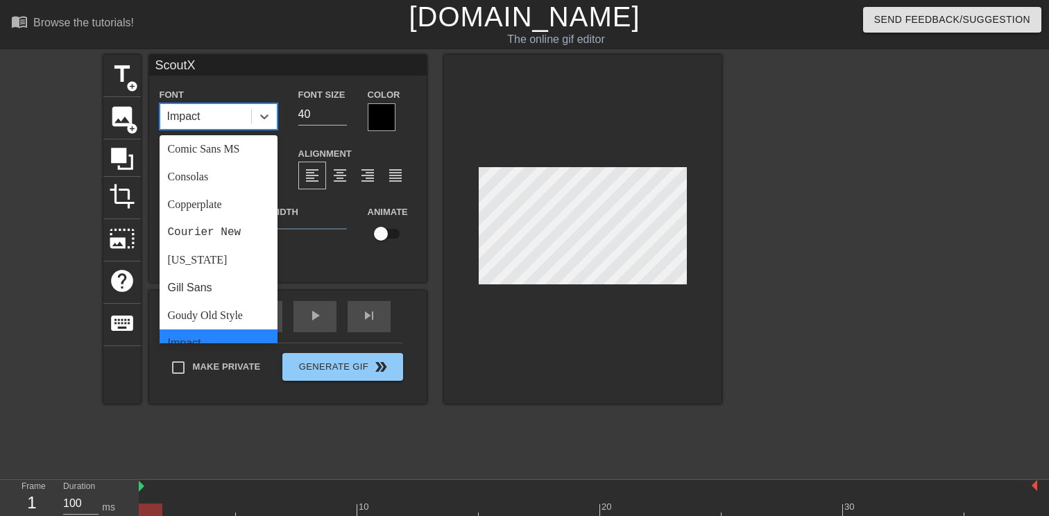
scroll to position [179, 0]
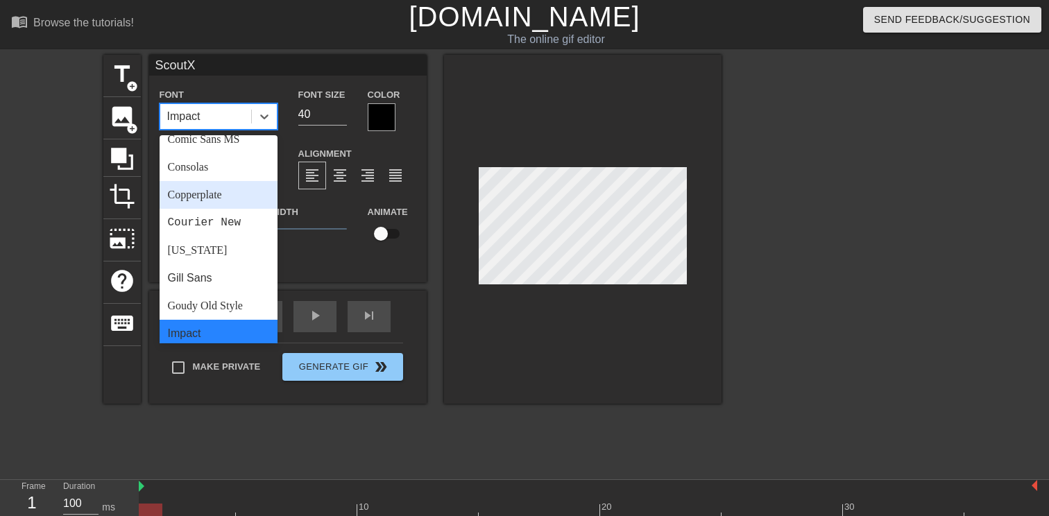
click at [229, 201] on div "Copperplate" at bounding box center [219, 195] width 118 height 28
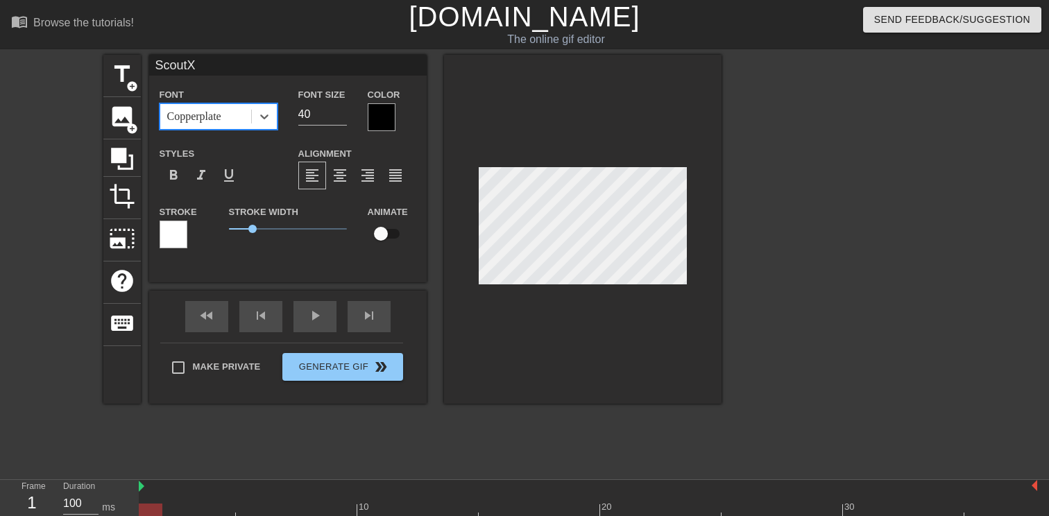
click at [221, 115] on div "Copperplate" at bounding box center [194, 116] width 54 height 17
click at [201, 116] on div "Copperplate" at bounding box center [194, 116] width 54 height 17
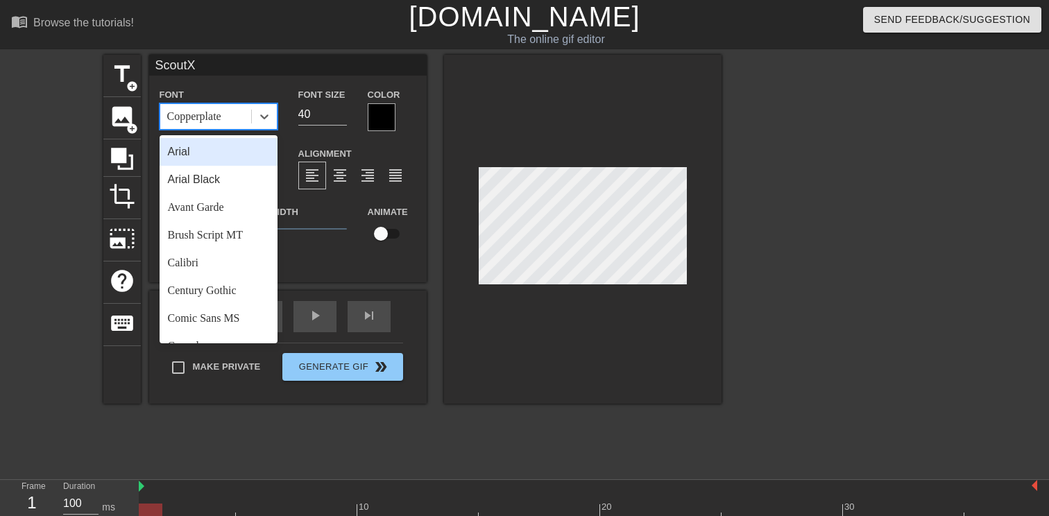
click at [201, 116] on div "Copperplate" at bounding box center [194, 116] width 54 height 17
